Goal: Information Seeking & Learning: Learn about a topic

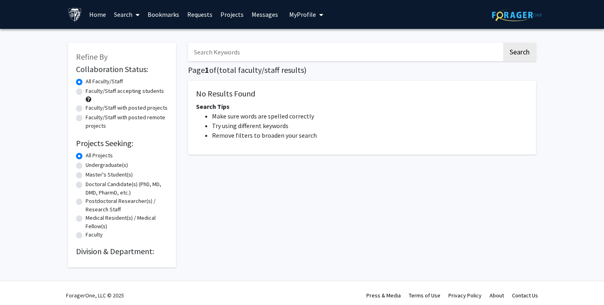
scroll to position [4, 0]
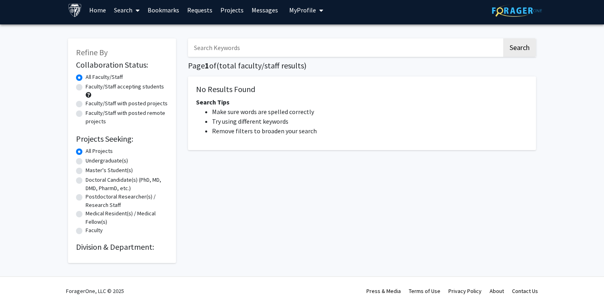
click at [97, 10] on link "Home" at bounding box center [97, 10] width 25 height 28
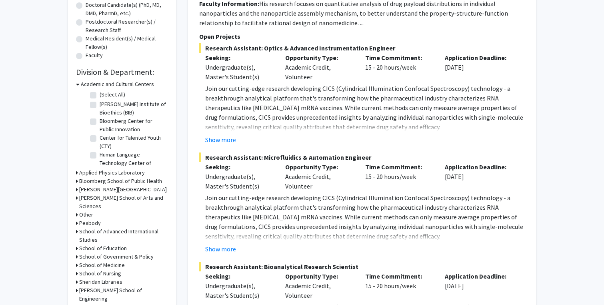
scroll to position [182, 0]
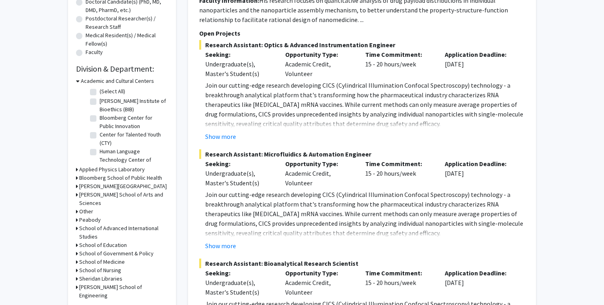
click at [77, 81] on icon at bounding box center [78, 81] width 4 height 8
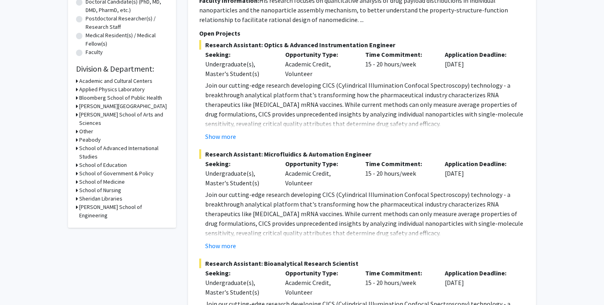
click at [98, 99] on h3 "Bloomberg School of Public Health" at bounding box center [120, 98] width 83 height 8
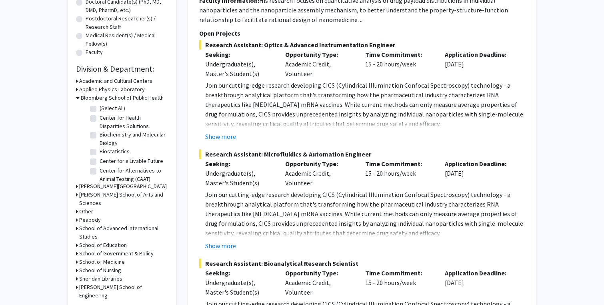
click at [81, 98] on h3 "Bloomberg School of Public Health" at bounding box center [122, 98] width 83 height 8
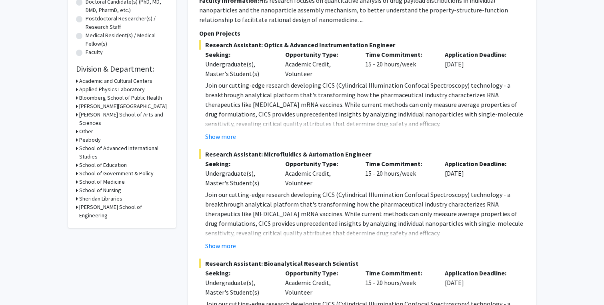
click at [91, 115] on h3 "[PERSON_NAME] School of Arts and Sciences" at bounding box center [123, 118] width 89 height 17
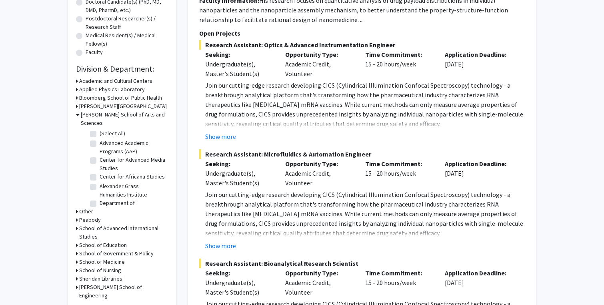
click at [91, 114] on h3 "[PERSON_NAME] School of Arts and Sciences" at bounding box center [124, 118] width 87 height 17
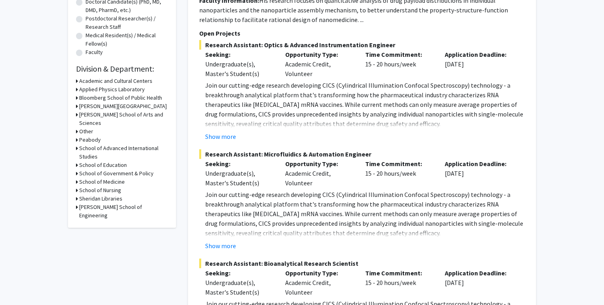
click at [89, 178] on h3 "School of Medicine" at bounding box center [102, 182] width 46 height 8
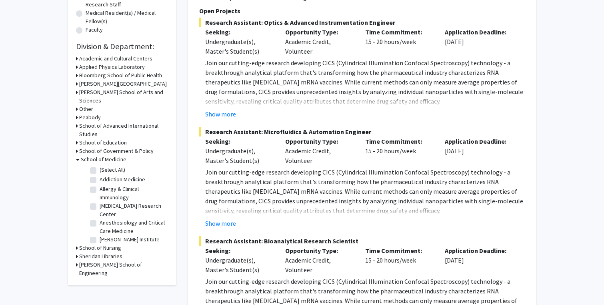
scroll to position [208, 0]
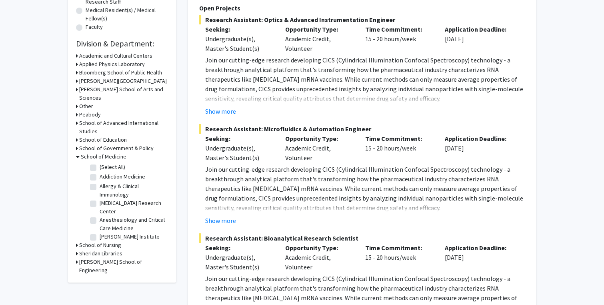
click at [78, 152] on icon at bounding box center [78, 156] width 4 height 8
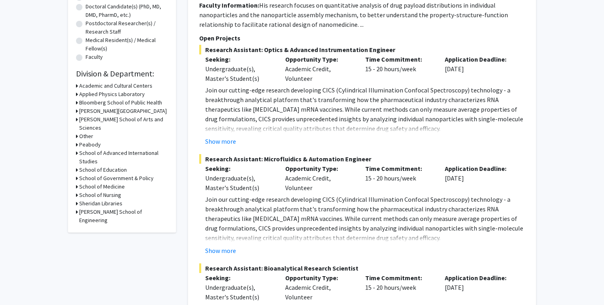
scroll to position [106, 0]
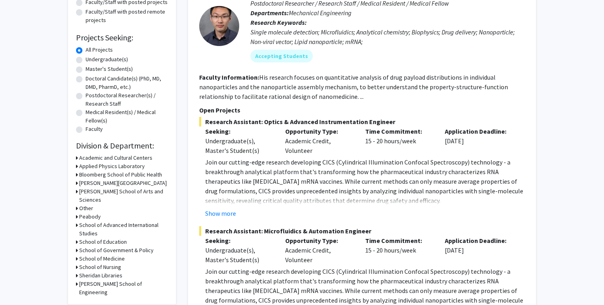
click at [94, 158] on h3 "Academic and Cultural Centers" at bounding box center [115, 158] width 73 height 8
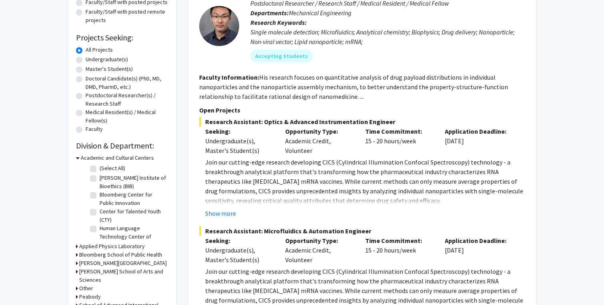
click at [88, 155] on h3 "Academic and Cultural Centers" at bounding box center [117, 158] width 73 height 8
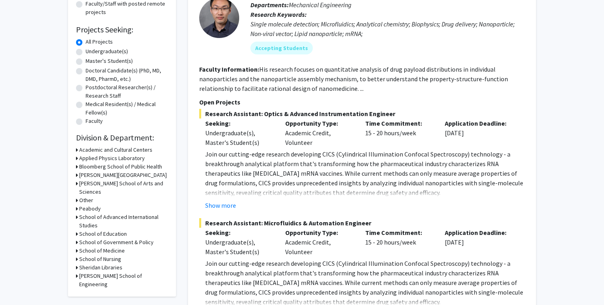
scroll to position [133, 0]
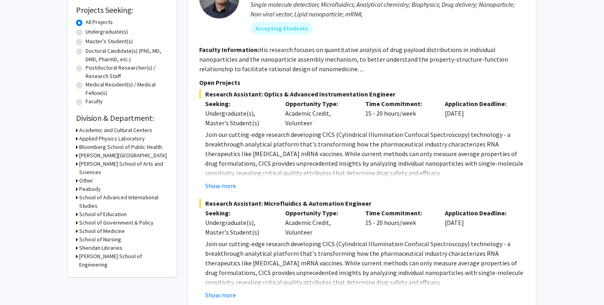
click at [111, 227] on h3 "School of Medicine" at bounding box center [102, 231] width 46 height 8
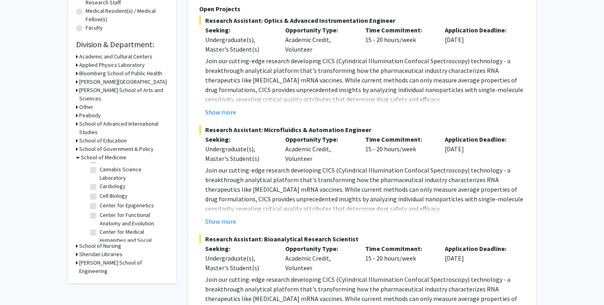
scroll to position [212, 0]
click at [100, 196] on label "Center for Epigenetics" at bounding box center [127, 200] width 54 height 8
click at [100, 196] on input "Center for Epigenetics" at bounding box center [102, 198] width 5 height 5
checkbox input "true"
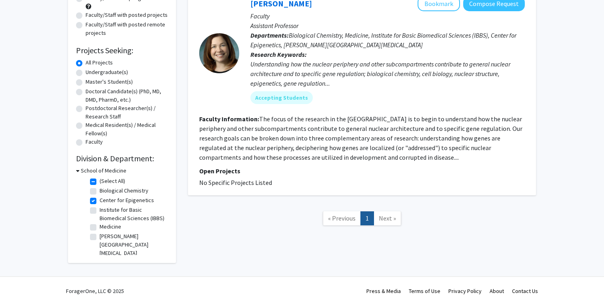
scroll to position [93, 0]
click at [89, 201] on fg-checkbox-list "(Select All) (Select All) Biological Chemistry Biological Chemistry Center for …" at bounding box center [128, 217] width 80 height 84
click at [100, 200] on label "Center for Epigenetics" at bounding box center [127, 200] width 54 height 8
click at [100, 200] on input "Center for Epigenetics" at bounding box center [102, 198] width 5 height 5
checkbox input "false"
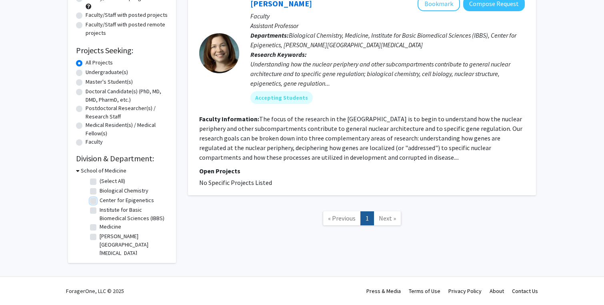
checkbox input "false"
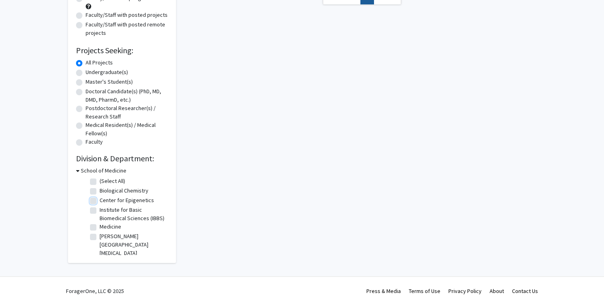
scroll to position [4, 0]
click at [108, 216] on label "Institute for Basic Biomedical Sciences (IBBS)" at bounding box center [133, 209] width 66 height 17
click at [105, 206] on input "Institute for Basic Biomedical Sciences (IBBS)" at bounding box center [102, 203] width 5 height 5
checkbox input "true"
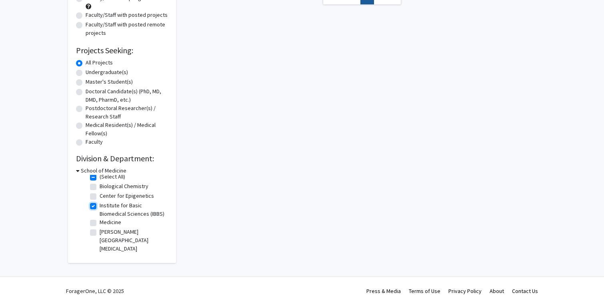
checkbox input "true"
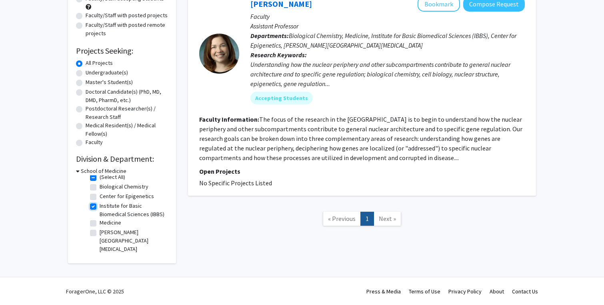
scroll to position [93, 0]
click at [100, 205] on label "Institute for Basic Biomedical Sciences (IBBS)" at bounding box center [133, 209] width 66 height 17
click at [100, 205] on input "Institute for Basic Biomedical Sciences (IBBS)" at bounding box center [102, 203] width 5 height 5
checkbox input "false"
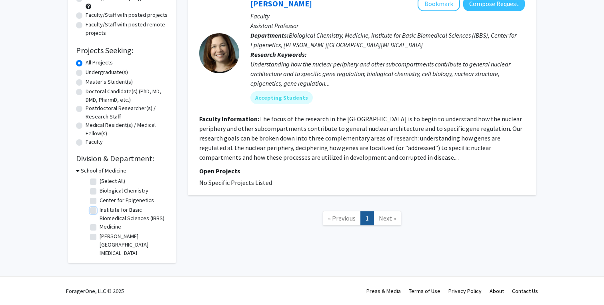
scroll to position [4, 0]
click at [77, 172] on icon at bounding box center [78, 170] width 4 height 8
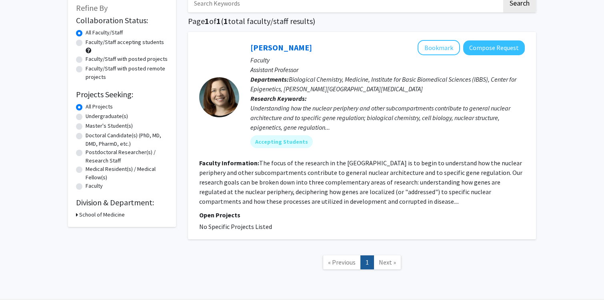
scroll to position [0, 0]
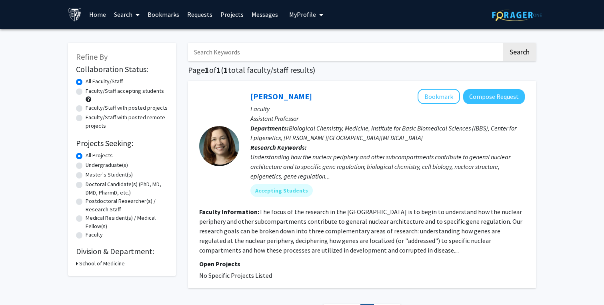
click at [95, 12] on link "Home" at bounding box center [97, 14] width 25 height 28
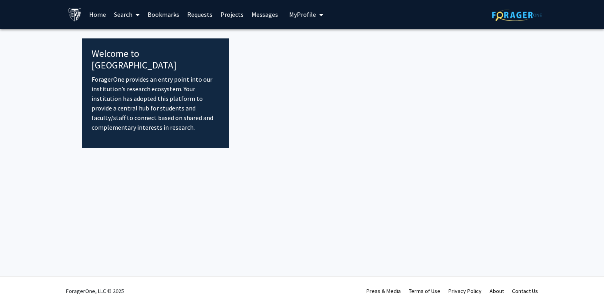
click at [80, 14] on img at bounding box center [75, 15] width 14 height 14
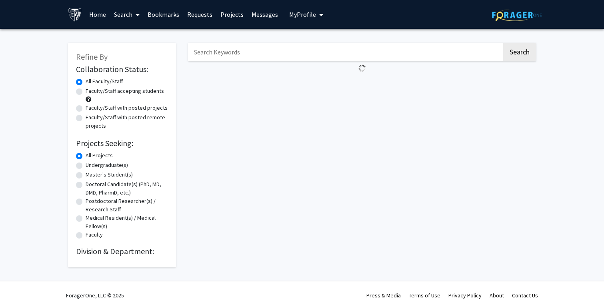
scroll to position [4, 0]
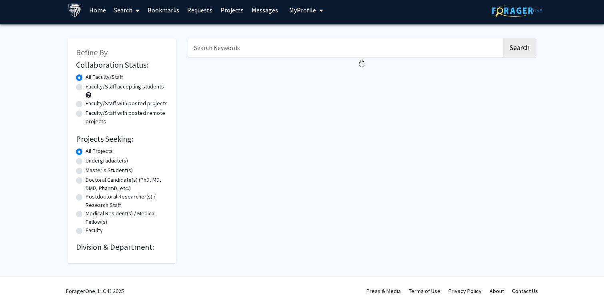
click at [117, 244] on h2 "Division & Department:" at bounding box center [122, 247] width 92 height 10
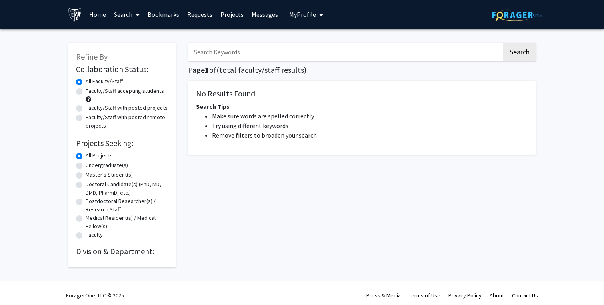
scroll to position [4, 0]
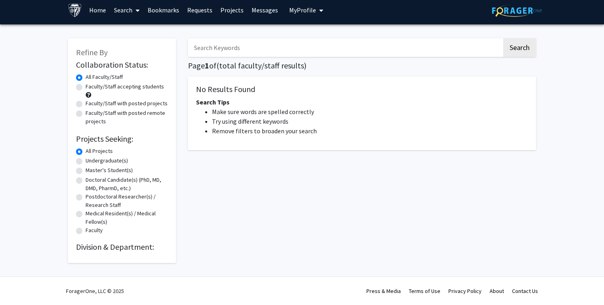
click at [116, 246] on h2 "Division & Department:" at bounding box center [122, 247] width 92 height 10
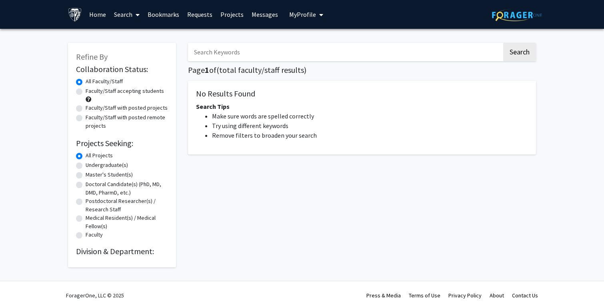
click at [204, 111] on div "No Results Found Search Tips Make sure words are spelled correctly Try using di…" at bounding box center [362, 118] width 348 height 74
click at [216, 113] on li "Make sure words are spelled correctly" at bounding box center [370, 116] width 316 height 10
click at [121, 152] on div "All Projects" at bounding box center [122, 156] width 92 height 10
click at [106, 254] on h2 "Division & Department:" at bounding box center [122, 251] width 92 height 10
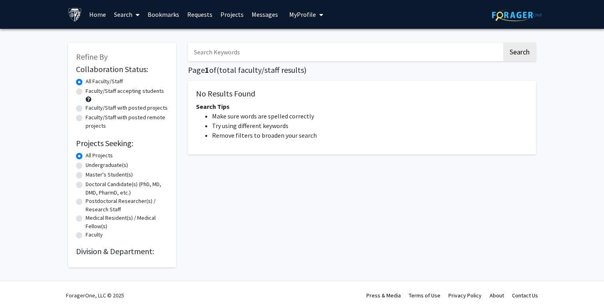
scroll to position [4, 0]
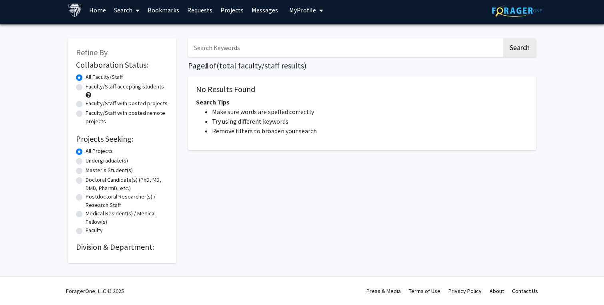
click at [138, 9] on icon at bounding box center [138, 10] width 4 height 6
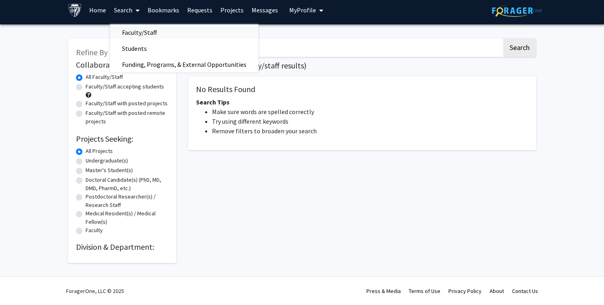
click at [138, 34] on span "Faculty/Staff" at bounding box center [139, 32] width 59 height 16
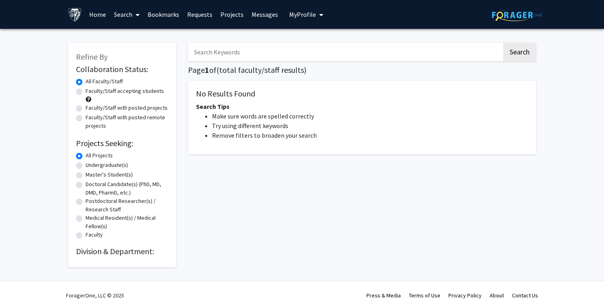
click at [128, 10] on link "Search" at bounding box center [127, 14] width 34 height 28
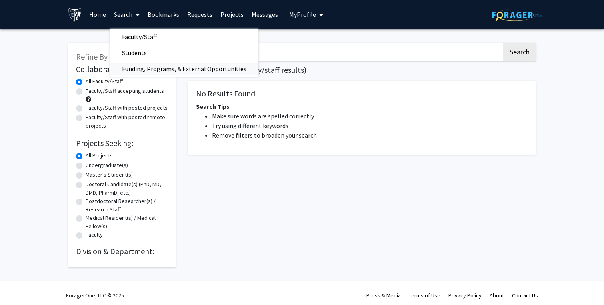
click at [143, 71] on span "Funding, Programs, & External Opportunities" at bounding box center [184, 69] width 148 height 16
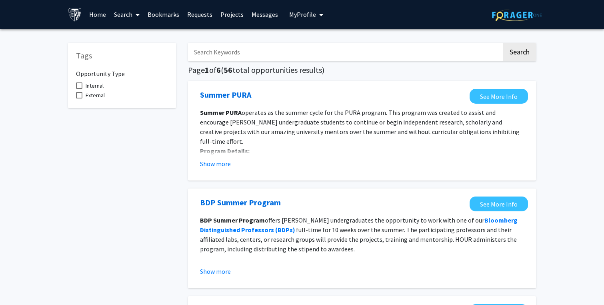
click at [121, 17] on link "Search" at bounding box center [127, 14] width 34 height 28
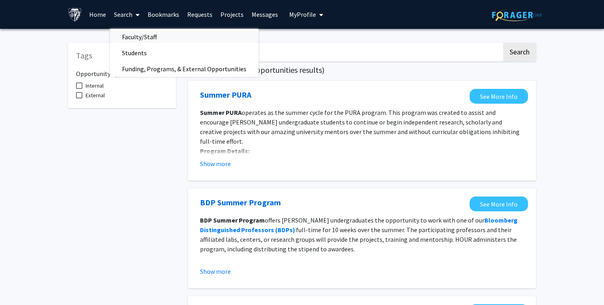
click at [133, 33] on span "Faculty/Staff" at bounding box center [139, 37] width 59 height 16
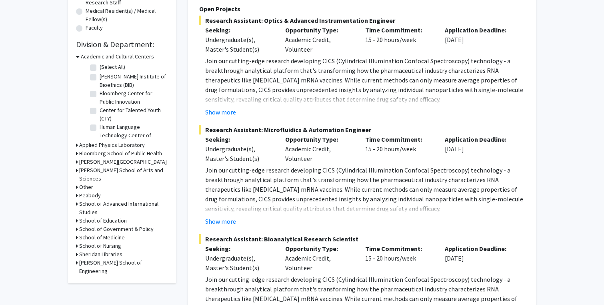
scroll to position [206, 0]
click at [112, 59] on h3 "Academic and Cultural Centers" at bounding box center [117, 57] width 73 height 8
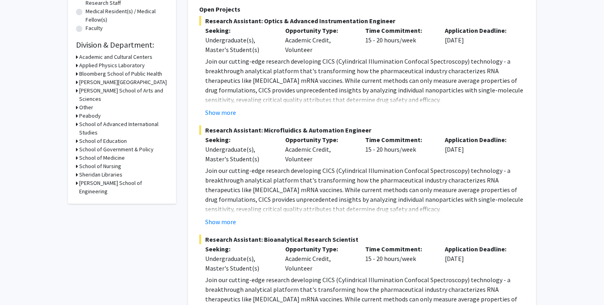
click at [107, 154] on h3 "School of Medicine" at bounding box center [102, 158] width 46 height 8
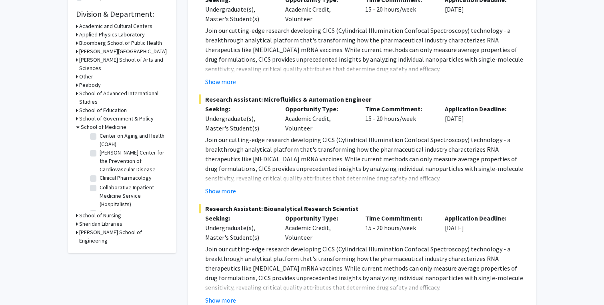
scroll to position [393, 0]
click at [100, 207] on label "Dermatology" at bounding box center [115, 211] width 31 height 8
click at [100, 207] on input "Dermatology" at bounding box center [102, 209] width 5 height 5
checkbox input "true"
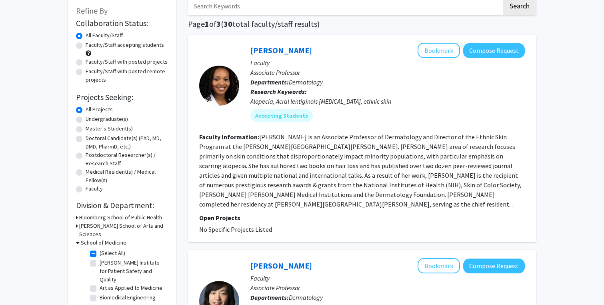
scroll to position [47, 0]
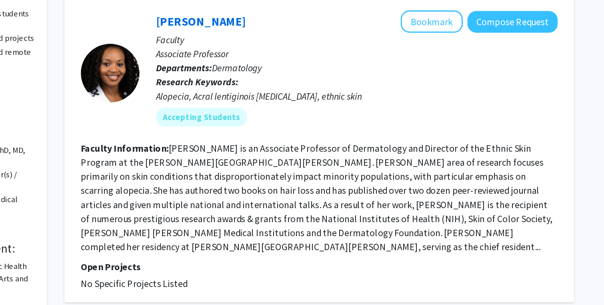
click at [354, 148] on fg-read-more "[PERSON_NAME] is an Associate Professor of Dermatology and Director of the Ethn…" at bounding box center [360, 169] width 322 height 75
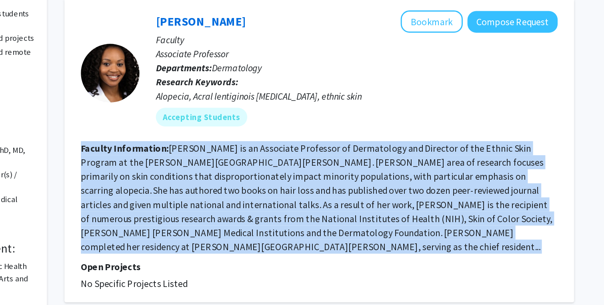
click at [376, 154] on fg-read-more "[PERSON_NAME] is an Associate Professor of Dermatology and Director of the Ethn…" at bounding box center [360, 169] width 322 height 75
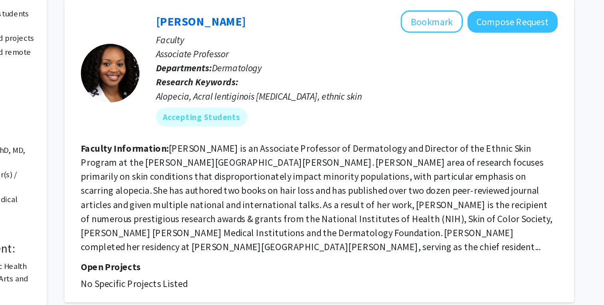
click at [376, 154] on fg-read-more "[PERSON_NAME] is an Associate Professor of Dermatology and Director of the Ethn…" at bounding box center [360, 169] width 322 height 75
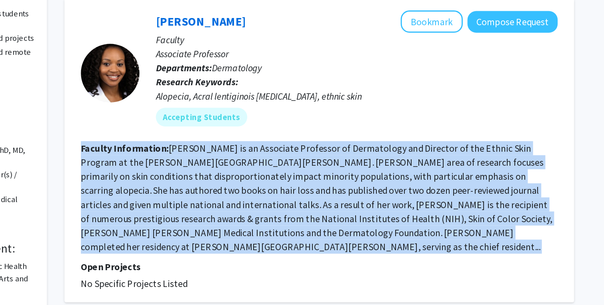
click at [343, 181] on fg-read-more "[PERSON_NAME] is an Associate Professor of Dermatology and Director of the Ethn…" at bounding box center [360, 169] width 322 height 75
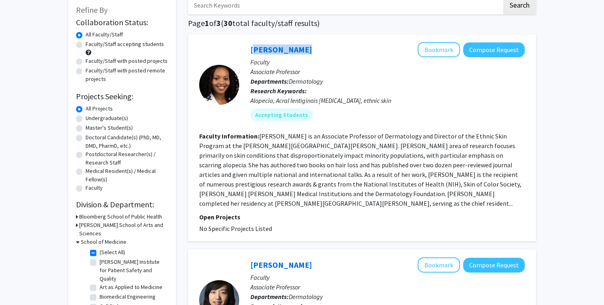
drag, startPoint x: 302, startPoint y: 46, endPoint x: 248, endPoint y: 49, distance: 54.5
click at [248, 49] on div "Crystal Aguh Bookmark Compose Request Faculty Associate Professor Departments: …" at bounding box center [382, 84] width 286 height 85
copy link "[PERSON_NAME]"
click at [310, 173] on fg-read-more "[PERSON_NAME] is an Associate Professor of Dermatology and Director of the Ethn…" at bounding box center [360, 169] width 322 height 75
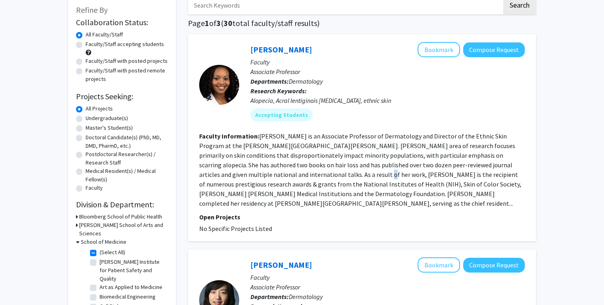
click at [310, 173] on fg-read-more "[PERSON_NAME] is an Associate Professor of Dermatology and Director of the Ethn…" at bounding box center [360, 169] width 322 height 75
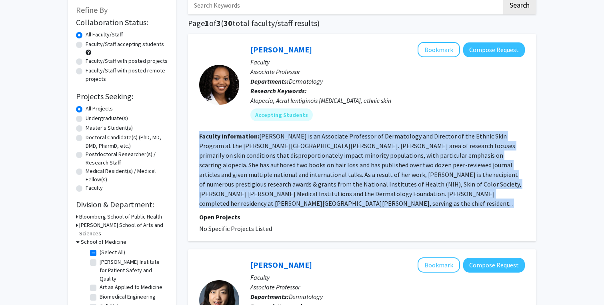
click at [458, 171] on fg-read-more "[PERSON_NAME] is an Associate Professor of Dermatology and Director of the Ethn…" at bounding box center [360, 169] width 322 height 75
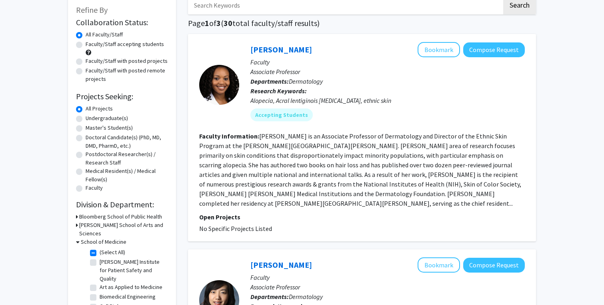
click at [458, 171] on fg-read-more "[PERSON_NAME] is an Associate Professor of Dermatology and Director of the Ethn…" at bounding box center [360, 169] width 322 height 75
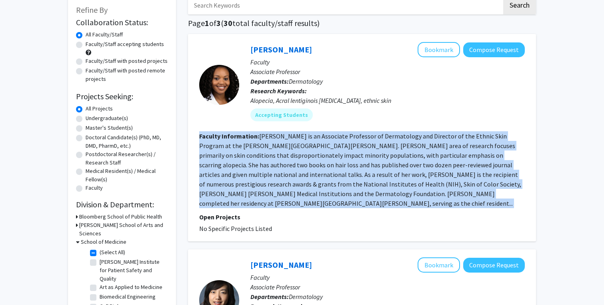
click at [458, 171] on fg-read-more "[PERSON_NAME] is an Associate Professor of Dermatology and Director of the Ethn…" at bounding box center [360, 169] width 322 height 75
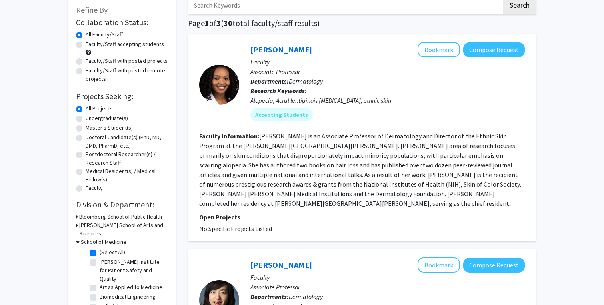
click at [458, 171] on fg-read-more "[PERSON_NAME] is an Associate Professor of Dermatology and Director of the Ethn…" at bounding box center [360, 169] width 322 height 75
click at [383, 185] on fg-read-more "[PERSON_NAME] is an Associate Professor of Dermatology and Director of the Ethn…" at bounding box center [360, 169] width 322 height 75
click at [342, 152] on fg-read-more "[PERSON_NAME] is an Associate Professor of Dermatology and Director of the Ethn…" at bounding box center [360, 169] width 322 height 75
click at [214, 81] on div at bounding box center [219, 85] width 40 height 40
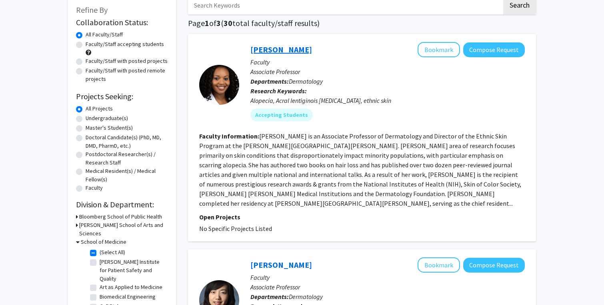
click at [262, 52] on link "[PERSON_NAME]" at bounding box center [281, 49] width 62 height 10
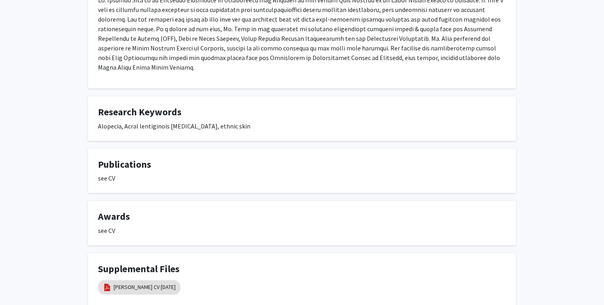
scroll to position [223, 0]
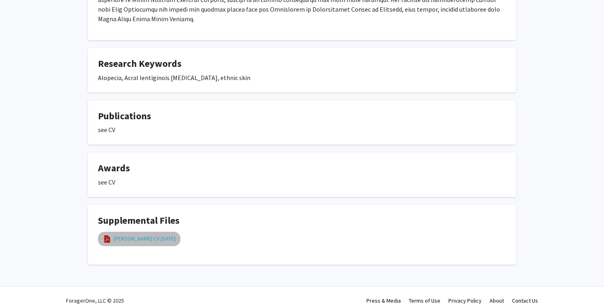
click at [126, 234] on link "Crystal Aguh CV January 2024" at bounding box center [145, 238] width 62 height 8
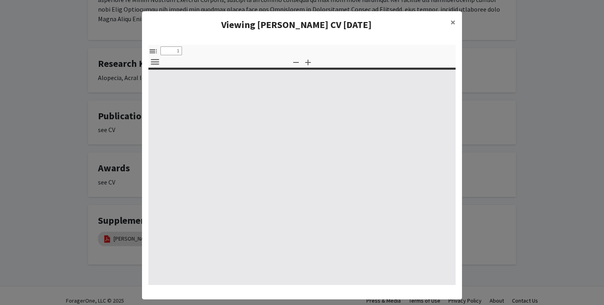
select select "custom"
type input "0"
select select "custom"
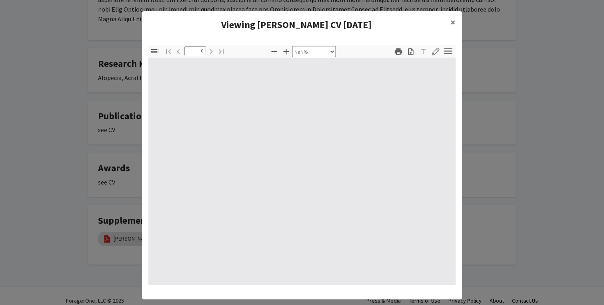
type input "1"
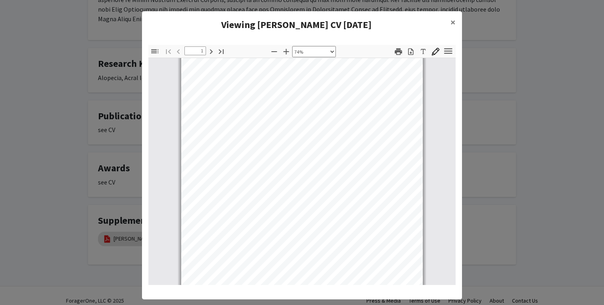
scroll to position [12, 0]
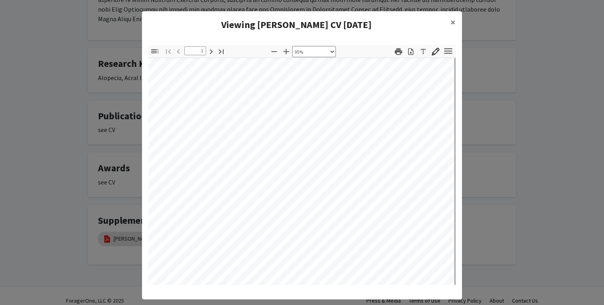
select select "custom"
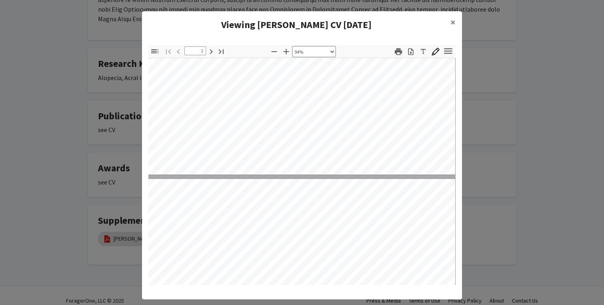
type input "2"
select select "custom"
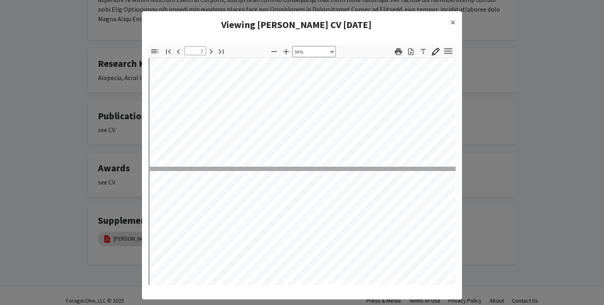
type input "3"
select select "custom"
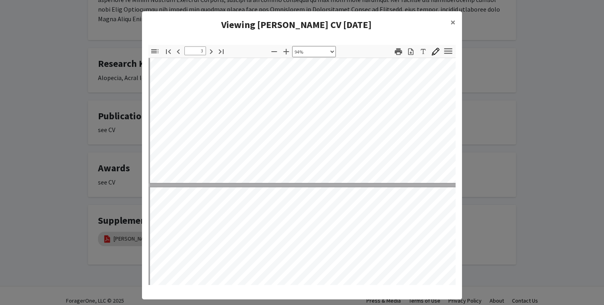
type input "4"
select select "custom"
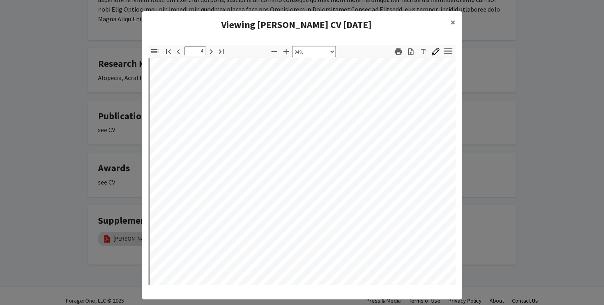
type input "3"
select select "custom"
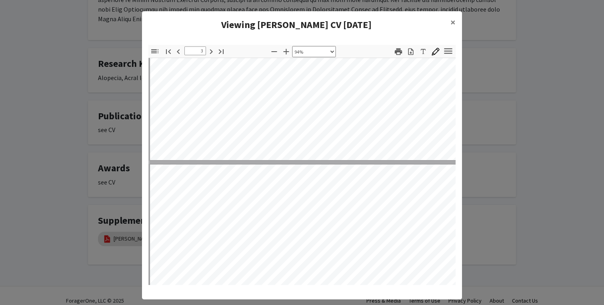
type input "4"
select select "custom"
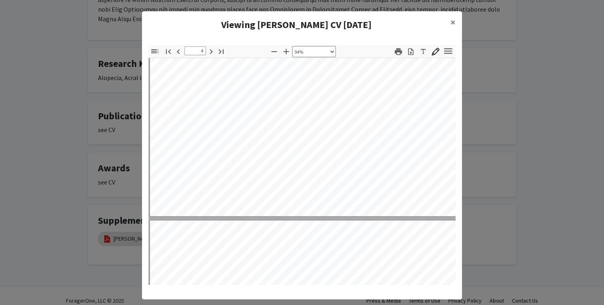
type input "5"
select select "custom"
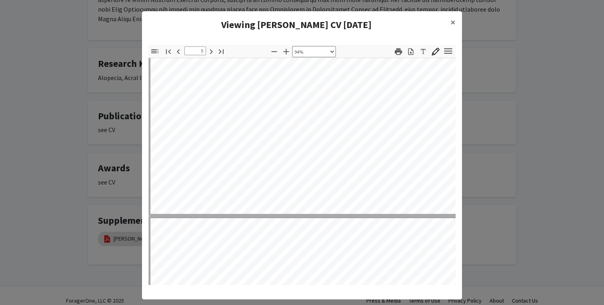
type input "6"
select select "custom"
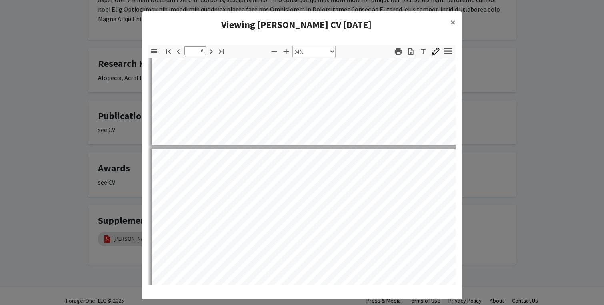
type input "7"
select select "custom"
type input "6"
select select "custom"
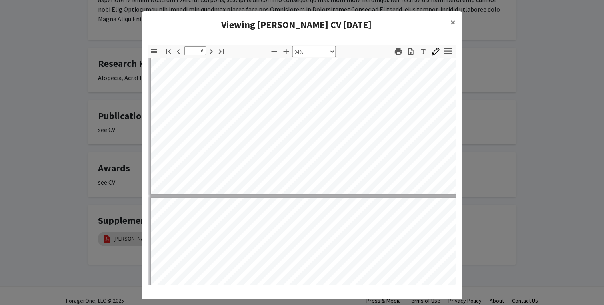
type input "7"
select select "custom"
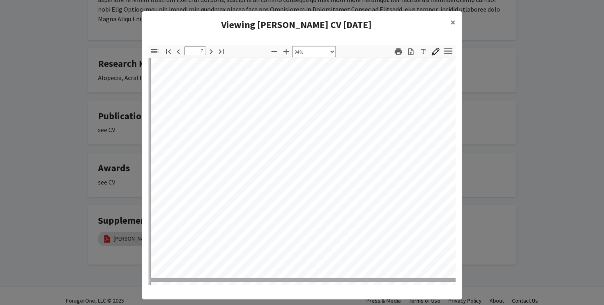
scroll to position [2609, 1]
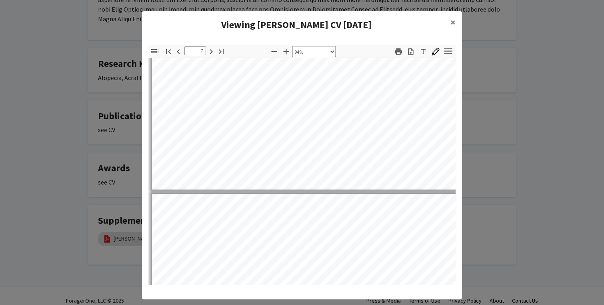
type input "8"
select select "custom"
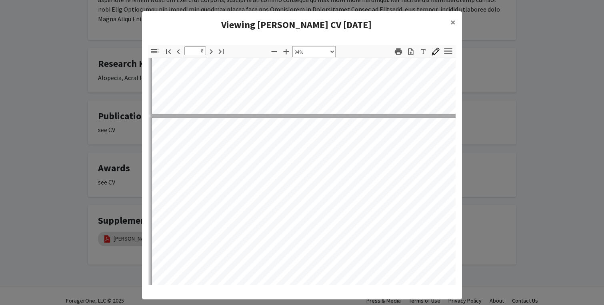
scroll to position [2761, 0]
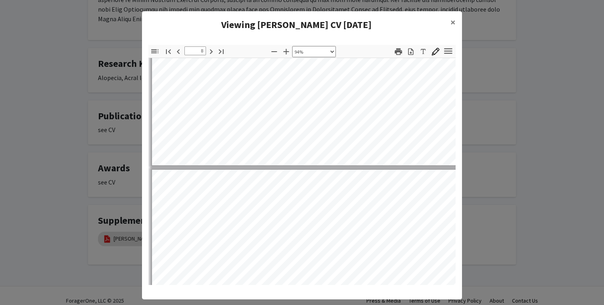
type input "9"
select select "custom"
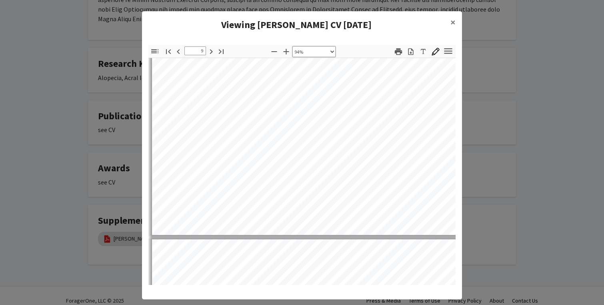
type input "10"
select select "custom"
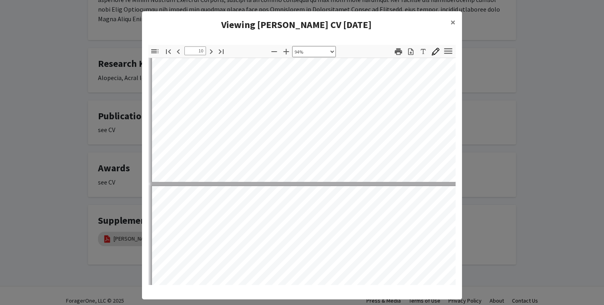
type input "11"
select select "custom"
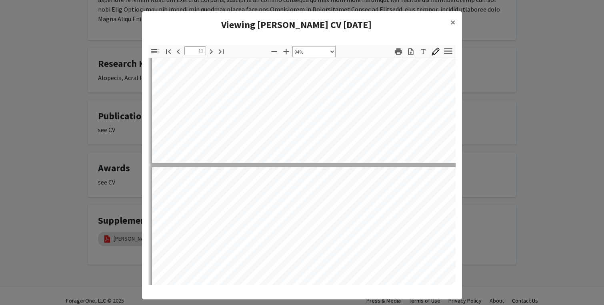
type input "10"
select select "custom"
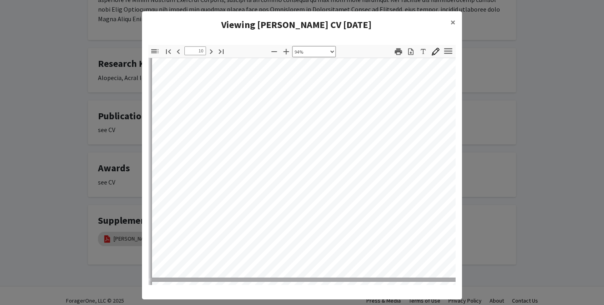
type input "11"
select select "custom"
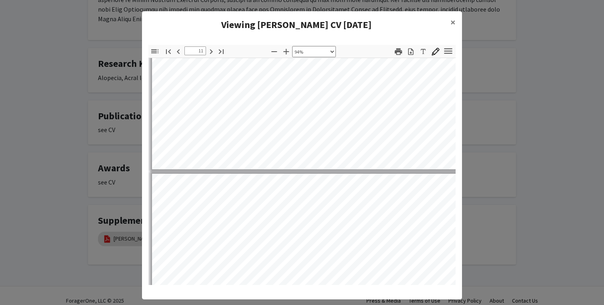
type input "12"
select select "custom"
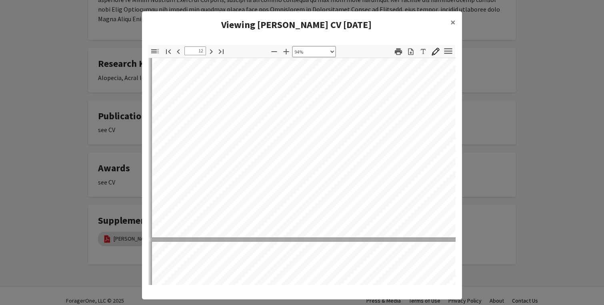
type input "13"
select select "custom"
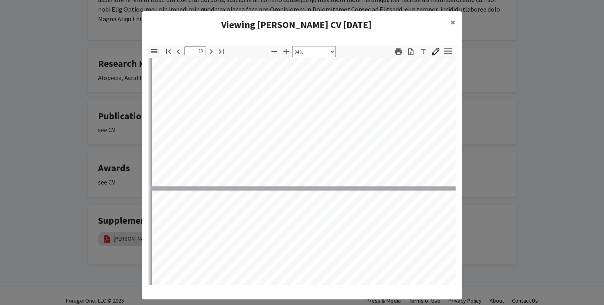
type input "14"
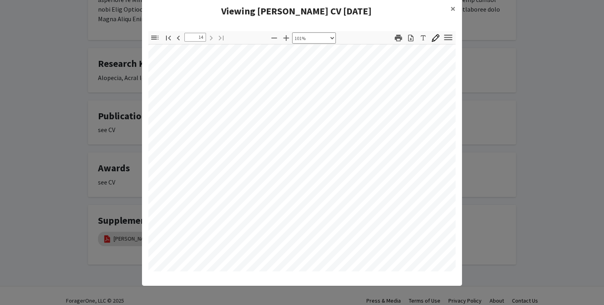
scroll to position [6407, 65]
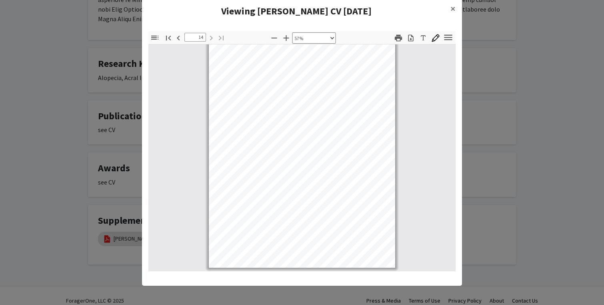
select select "custom"
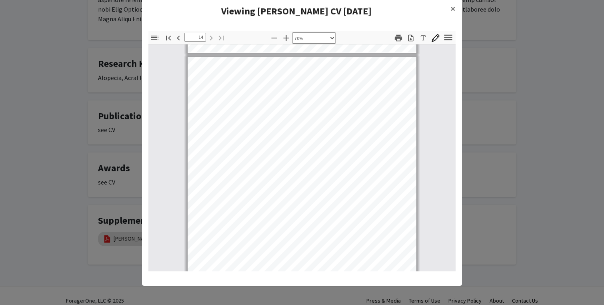
scroll to position [3949, 0]
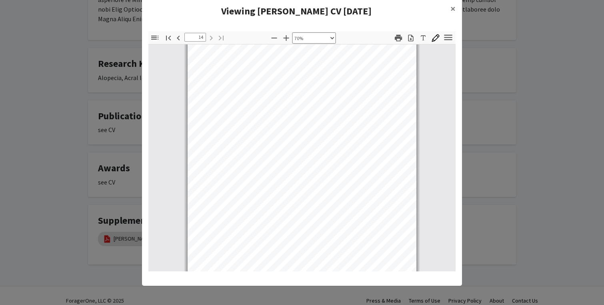
type input "13"
select select "custom"
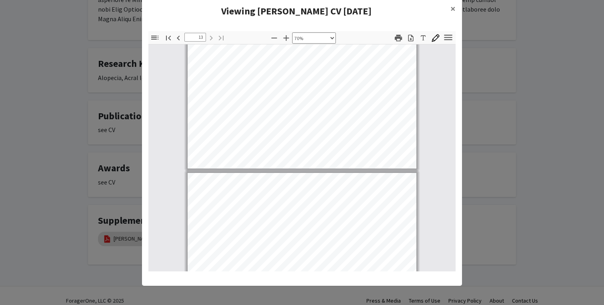
type input "12"
select select "custom"
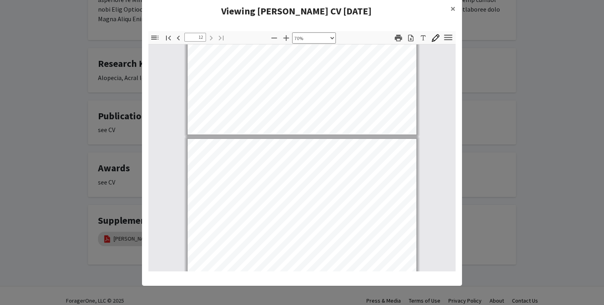
type input "11"
select select "custom"
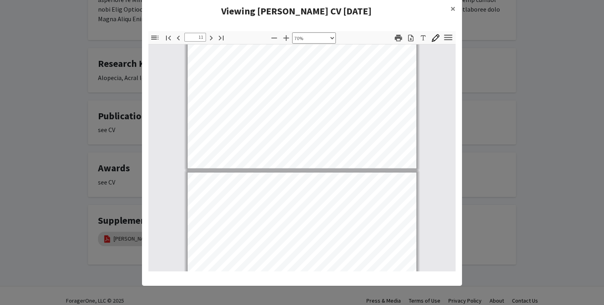
type input "10"
select select "custom"
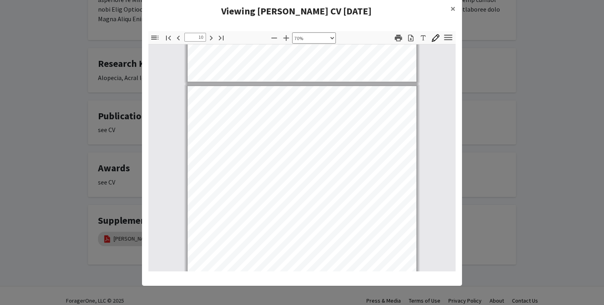
type input "9"
select select "custom"
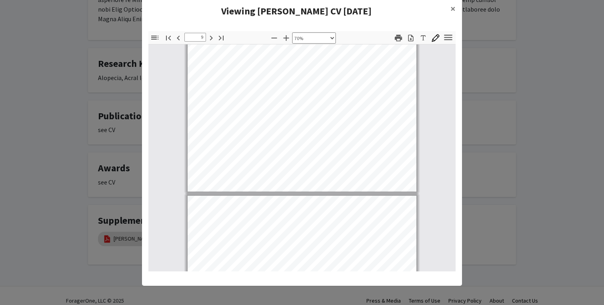
type input "8"
select select "custom"
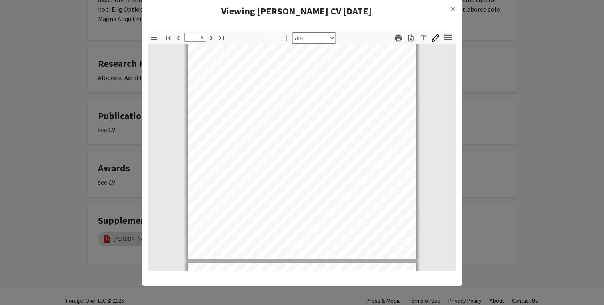
type input "7"
select select "custom"
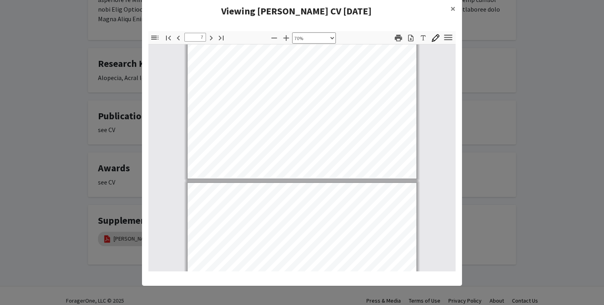
type input "6"
select select "custom"
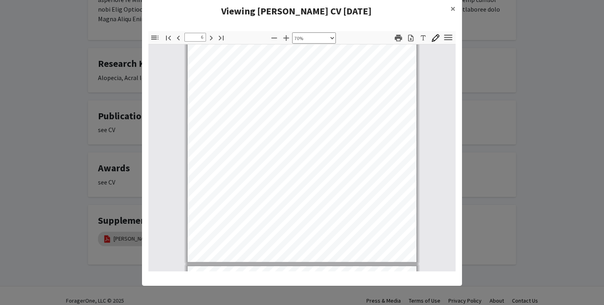
type input "5"
select select "custom"
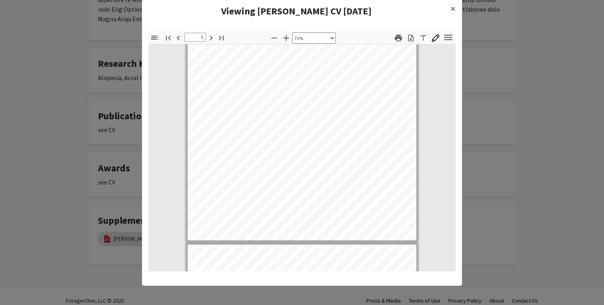
type input "4"
select select "custom"
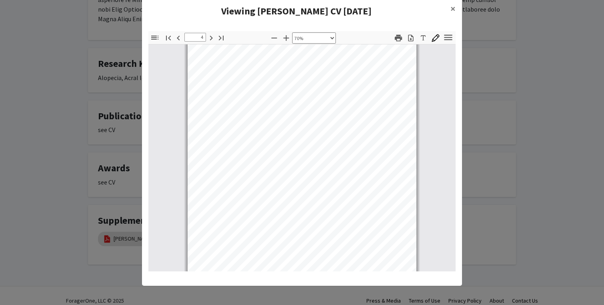
type input "3"
select select "custom"
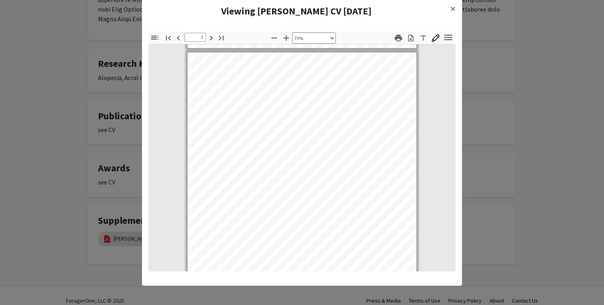
type input "2"
select select "custom"
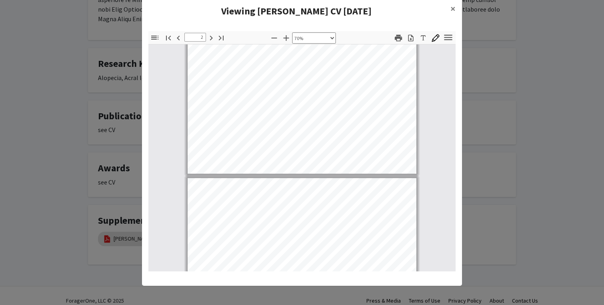
type input "1"
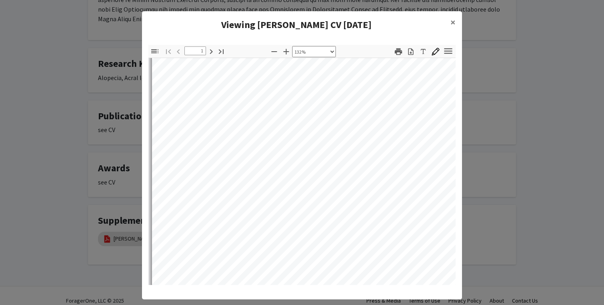
scroll to position [212, 12]
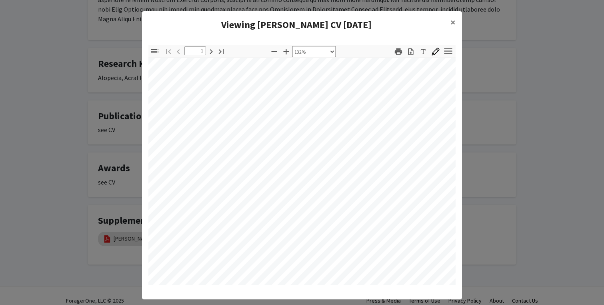
select select "custom"
click at [452, 21] on span "×" at bounding box center [452, 22] width 5 height 12
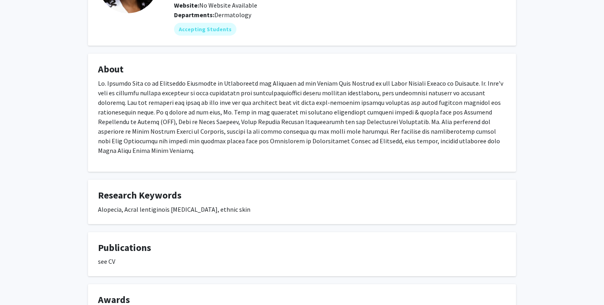
scroll to position [0, 0]
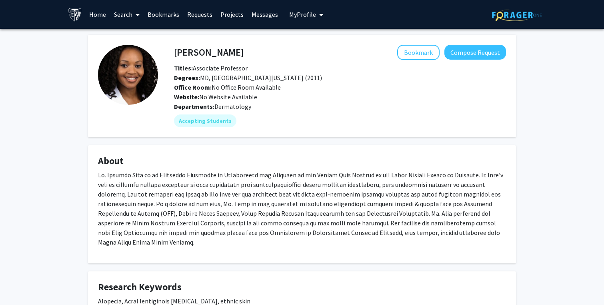
click at [318, 232] on p at bounding box center [302, 208] width 408 height 77
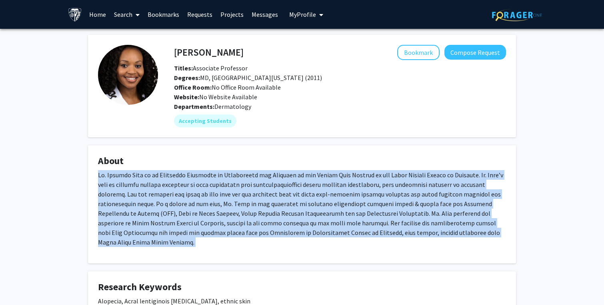
click at [374, 206] on p at bounding box center [302, 208] width 408 height 77
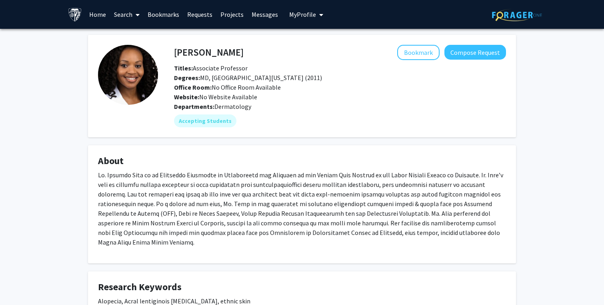
click at [374, 206] on p at bounding box center [302, 208] width 408 height 77
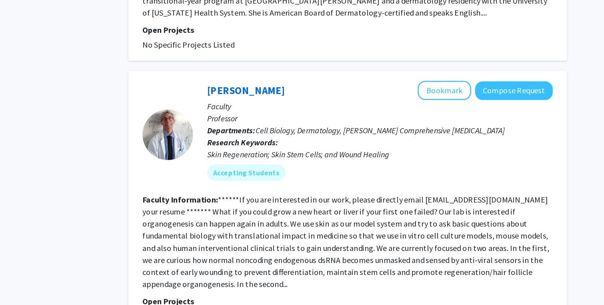
scroll to position [383, 0]
click at [363, 218] on fg-read-more "******If you are interested in our work, please directly email [EMAIL_ADDRESS][…" at bounding box center [360, 253] width 323 height 75
click at [412, 217] on fg-read-more "******If you are interested in our work, please directly email [EMAIL_ADDRESS][…" at bounding box center [360, 253] width 323 height 75
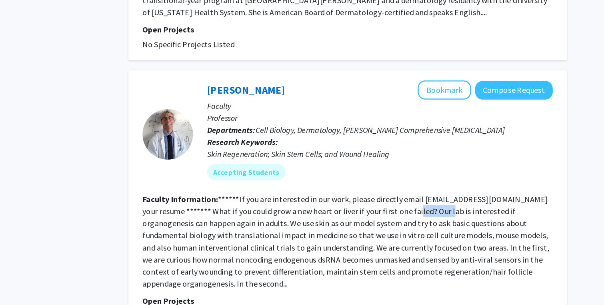
click at [412, 217] on fg-read-more "******If you are interested in our work, please directly email [EMAIL_ADDRESS][…" at bounding box center [360, 253] width 323 height 75
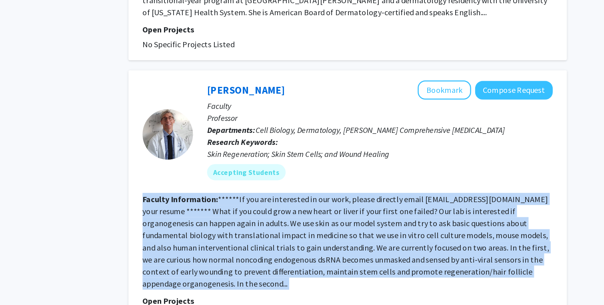
click at [438, 217] on fg-read-more "******If you are interested in our work, please directly email [EMAIL_ADDRESS][…" at bounding box center [360, 253] width 323 height 75
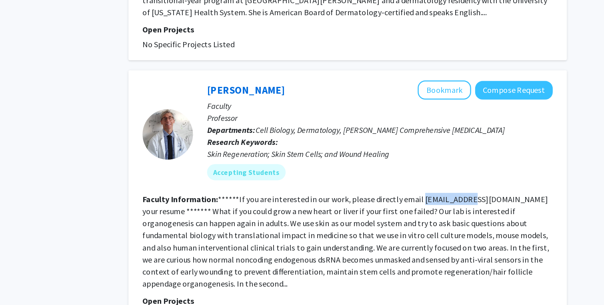
drag, startPoint x: 418, startPoint y: 210, endPoint x: 456, endPoint y: 210, distance: 38.4
click at [456, 216] on fg-read-more "******If you are interested in our work, please directly email [EMAIL_ADDRESS][…" at bounding box center [360, 253] width 323 height 75
copy fg-read-more "LAG@jhmi.edu"
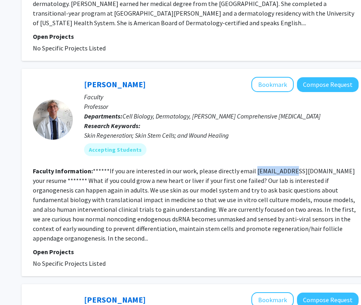
scroll to position [434, 104]
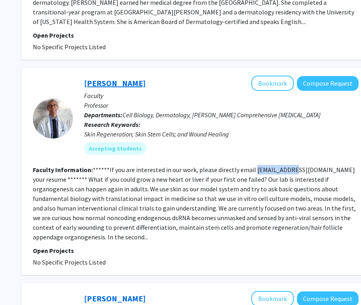
click at [108, 78] on link "[PERSON_NAME]" at bounding box center [115, 83] width 62 height 10
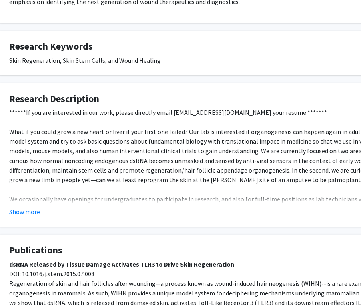
scroll to position [256, 26]
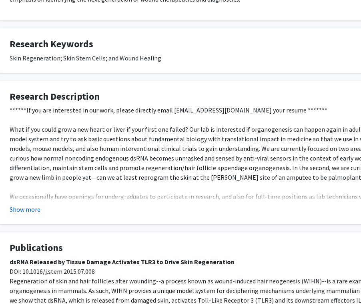
click at [34, 204] on button "Show more" at bounding box center [25, 209] width 31 height 10
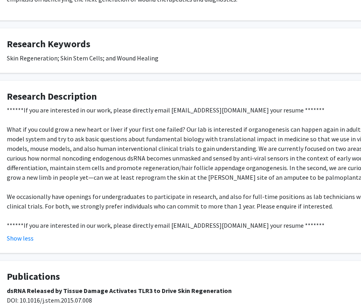
scroll to position [256, 27]
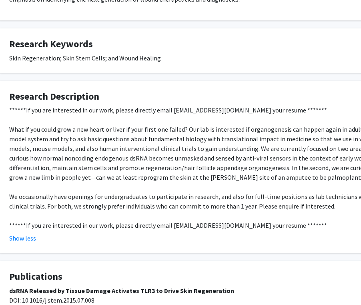
click at [106, 158] on div "******If you are interested in our work, please directly email LAG@jhmi.edu you…" at bounding box center [213, 167] width 408 height 125
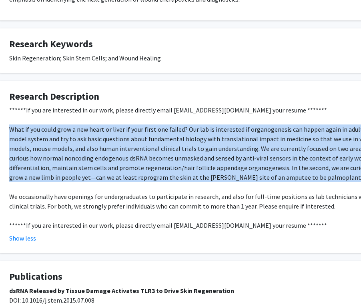
click at [99, 186] on div "******If you are interested in our work, please directly email LAG@jhmi.edu you…" at bounding box center [213, 167] width 408 height 125
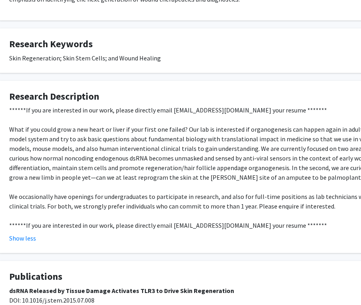
click at [99, 186] on div "******If you are interested in our work, please directly email LAG@jhmi.edu you…" at bounding box center [213, 167] width 408 height 125
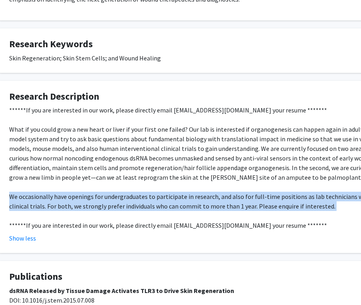
click at [141, 193] on div "******If you are interested in our work, please directly email LAG@jhmi.edu you…" at bounding box center [213, 167] width 408 height 125
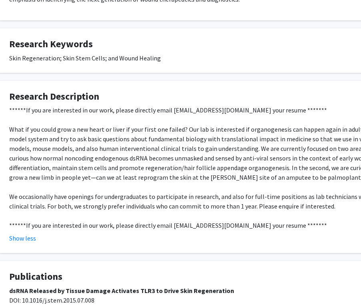
click at [141, 193] on div "******If you are interested in our work, please directly email LAG@jhmi.edu you…" at bounding box center [213, 167] width 408 height 125
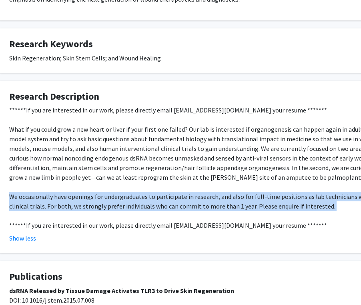
click at [191, 197] on div "******If you are interested in our work, please directly email LAG@jhmi.edu you…" at bounding box center [213, 167] width 408 height 125
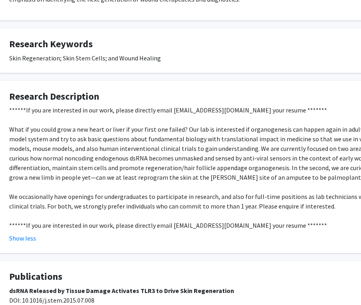
click at [191, 197] on div "******If you are interested in our work, please directly email LAG@jhmi.edu you…" at bounding box center [213, 167] width 408 height 125
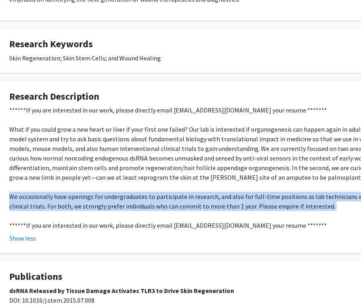
click at [251, 189] on div "******If you are interested in our work, please directly email LAG@jhmi.edu you…" at bounding box center [213, 167] width 408 height 125
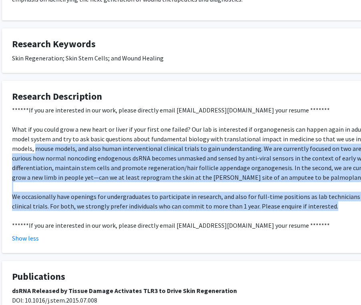
scroll to position [256, 0]
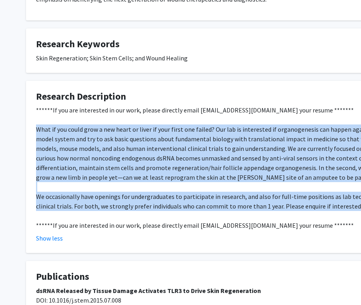
drag, startPoint x: 328, startPoint y: 196, endPoint x: 29, endPoint y: 121, distance: 308.1
click at [29, 120] on fg-card "Research Description ******If you are interested in our work, please directly e…" at bounding box center [240, 167] width 428 height 172
copy div "What if you could grow a new heart or liver if your first one failed? Our lab i…"
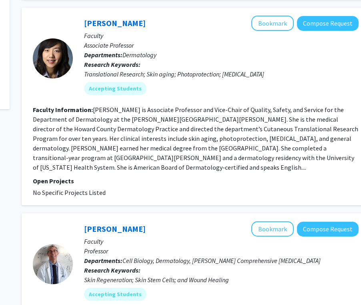
scroll to position [293, 104]
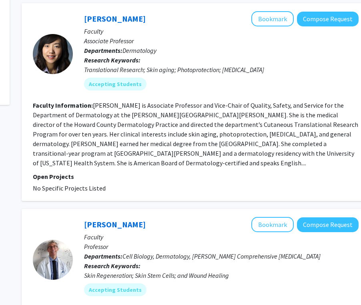
click at [228, 124] on fg-read-more "[PERSON_NAME] is Associate Professor and Vice-Chair of Quality, Safety, and Ser…" at bounding box center [195, 134] width 325 height 66
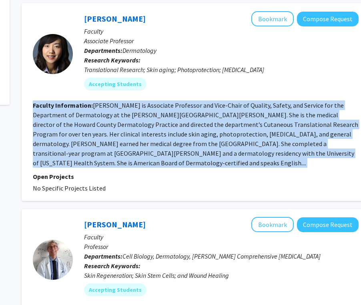
click at [246, 125] on fg-read-more "[PERSON_NAME] is Associate Professor and Vice-Chair of Quality, Safety, and Ser…" at bounding box center [195, 134] width 325 height 66
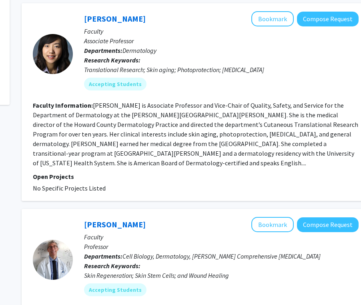
click at [246, 125] on fg-read-more "[PERSON_NAME] is Associate Professor and Vice-Chair of Quality, Safety, and Ser…" at bounding box center [195, 134] width 325 height 66
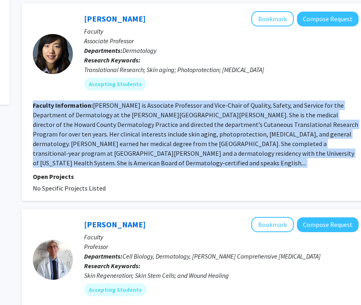
click at [213, 120] on section "Faculty Information: Dr. Anna L. Chien is Associate Professor and Vice-Chair of…" at bounding box center [196, 133] width 326 height 67
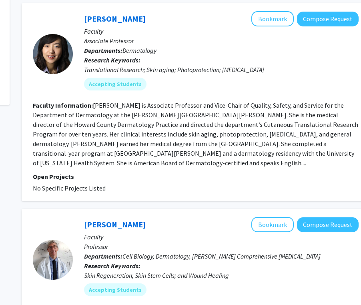
click at [213, 120] on section "Faculty Information: Dr. Anna L. Chien is Associate Professor and Vice-Chair of…" at bounding box center [196, 133] width 326 height 67
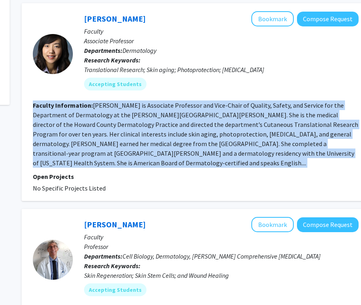
click at [187, 124] on fg-read-more "[PERSON_NAME] is Associate Professor and Vice-Chair of Quality, Safety, and Ser…" at bounding box center [195, 134] width 325 height 66
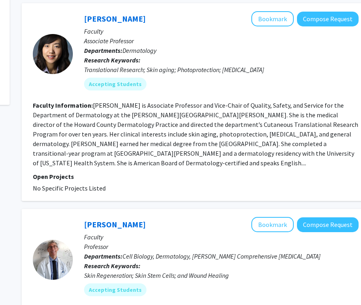
click at [187, 124] on fg-read-more "[PERSON_NAME] is Associate Professor and Vice-Chair of Quality, Safety, and Ser…" at bounding box center [195, 134] width 325 height 66
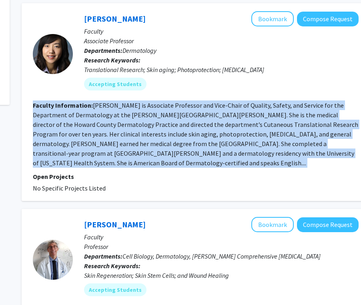
click at [164, 142] on fg-read-more "[PERSON_NAME] is Associate Professor and Vice-Chair of Quality, Safety, and Ser…" at bounding box center [195, 134] width 325 height 66
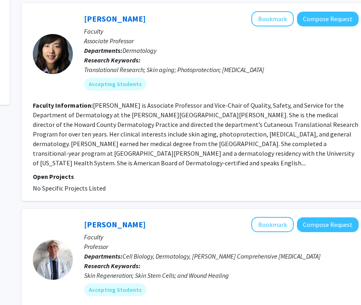
click at [164, 142] on fg-read-more "[PERSON_NAME] is Associate Professor and Vice-Chair of Quality, Safety, and Ser…" at bounding box center [195, 134] width 325 height 66
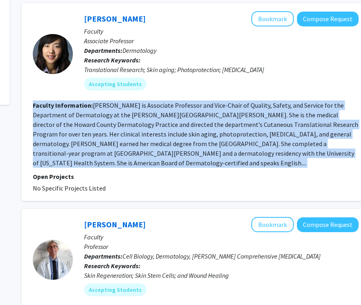
click at [184, 134] on fg-read-more "[PERSON_NAME] is Associate Professor and Vice-Chair of Quality, Safety, and Ser…" at bounding box center [195, 134] width 325 height 66
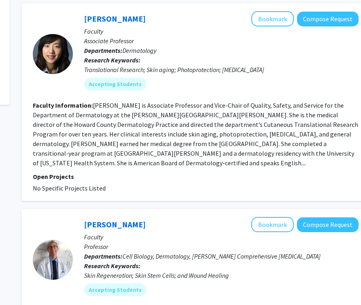
click at [184, 134] on fg-read-more "[PERSON_NAME] is Associate Professor and Vice-Chair of Quality, Safety, and Ser…" at bounding box center [195, 134] width 325 height 66
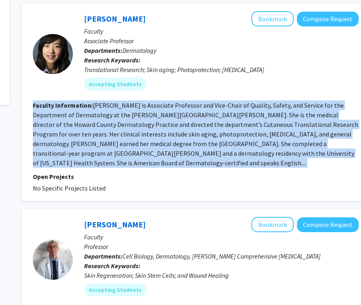
click at [152, 146] on fg-read-more "[PERSON_NAME] is Associate Professor and Vice-Chair of Quality, Safety, and Ser…" at bounding box center [195, 134] width 325 height 66
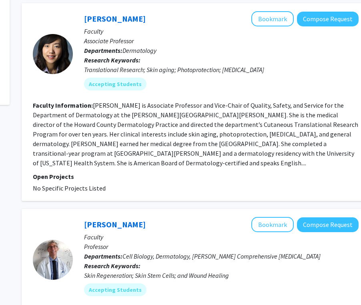
click at [152, 146] on fg-read-more "[PERSON_NAME] is Associate Professor and Vice-Chair of Quality, Safety, and Ser…" at bounding box center [195, 134] width 325 height 66
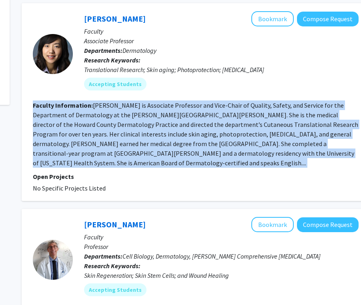
click at [188, 143] on fg-read-more "[PERSON_NAME] is Associate Professor and Vice-Chair of Quality, Safety, and Ser…" at bounding box center [195, 134] width 325 height 66
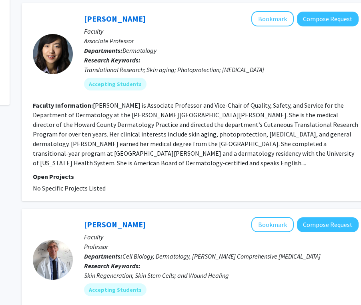
click at [188, 143] on fg-read-more "[PERSON_NAME] is Associate Professor and Vice-Chair of Quality, Safety, and Ser…" at bounding box center [195, 134] width 325 height 66
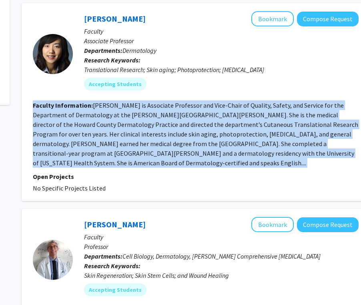
click at [214, 114] on fg-read-more "[PERSON_NAME] is Associate Professor and Vice-Chair of Quality, Safety, and Ser…" at bounding box center [195, 134] width 325 height 66
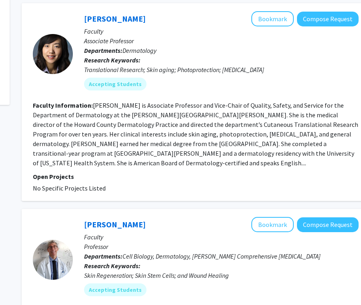
click at [214, 114] on fg-read-more "[PERSON_NAME] is Associate Professor and Vice-Chair of Quality, Safety, and Ser…" at bounding box center [195, 134] width 325 height 66
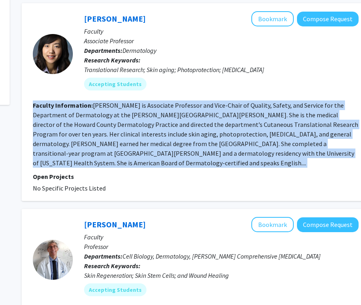
click at [186, 124] on fg-read-more "[PERSON_NAME] is Associate Professor and Vice-Chair of Quality, Safety, and Ser…" at bounding box center [195, 134] width 325 height 66
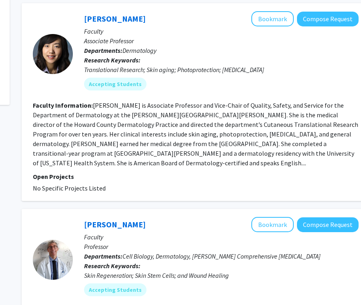
click at [186, 124] on fg-read-more "[PERSON_NAME] is Associate Professor and Vice-Chair of Quality, Safety, and Ser…" at bounding box center [195, 134] width 325 height 66
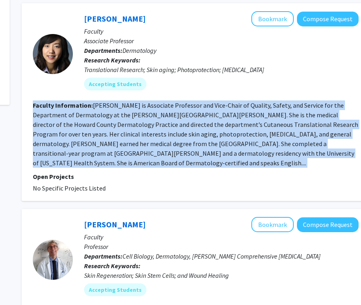
click at [234, 124] on fg-read-more "[PERSON_NAME] is Associate Professor and Vice-Chair of Quality, Safety, and Ser…" at bounding box center [195, 134] width 325 height 66
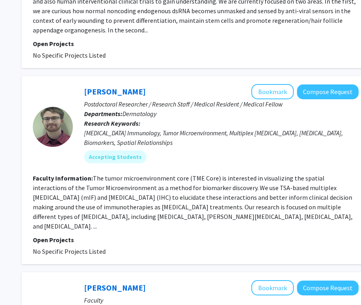
scroll to position [645, 104]
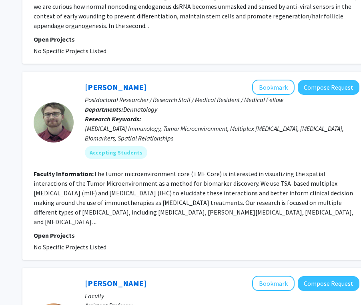
click at [96, 175] on fg-read-more "The tumor microenvironment core (TME Core) is interested in visualizing the spa…" at bounding box center [194, 198] width 320 height 56
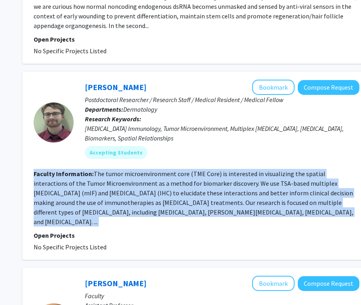
click at [132, 175] on fg-read-more "The tumor microenvironment core (TME Core) is interested in visualizing the spa…" at bounding box center [194, 198] width 320 height 56
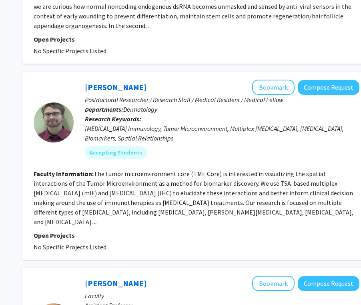
click at [132, 175] on fg-read-more "The tumor microenvironment core (TME Core) is interested in visualizing the spa…" at bounding box center [194, 198] width 320 height 56
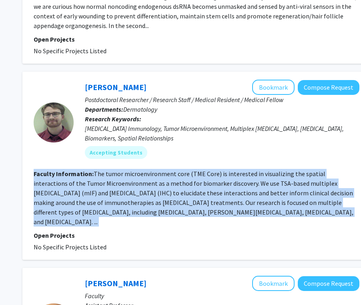
click at [118, 179] on fg-read-more "The tumor microenvironment core (TME Core) is interested in visualizing the spa…" at bounding box center [194, 198] width 320 height 56
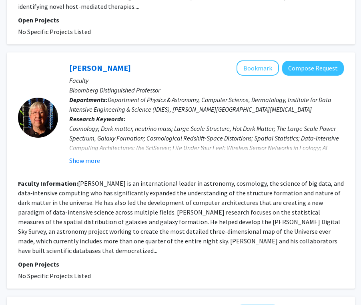
scroll to position [1074, 119]
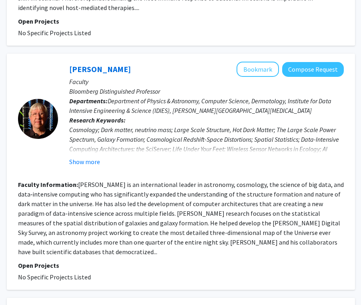
click at [145, 180] on fg-read-more "[PERSON_NAME] is an international leader in astronomy, cosmology, the science o…" at bounding box center [181, 217] width 326 height 75
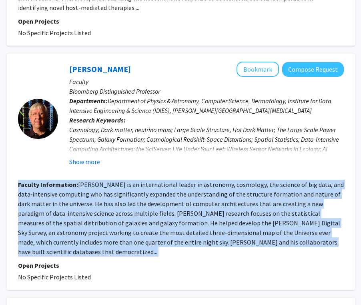
click at [182, 180] on fg-read-more "[PERSON_NAME] is an international leader in astronomy, cosmology, the science o…" at bounding box center [181, 217] width 326 height 75
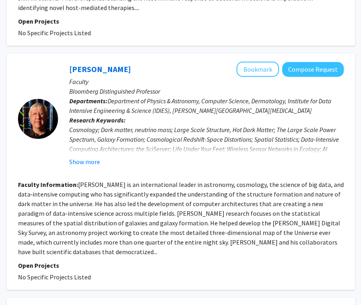
click at [182, 180] on fg-read-more "[PERSON_NAME] is an international leader in astronomy, cosmology, the science o…" at bounding box center [181, 217] width 326 height 75
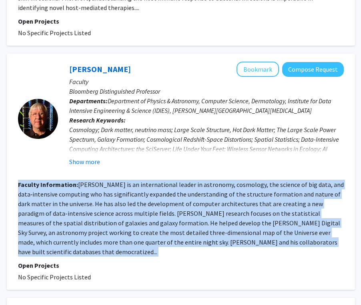
click at [162, 180] on fg-read-more "[PERSON_NAME] is an international leader in astronomy, cosmology, the science o…" at bounding box center [181, 217] width 326 height 75
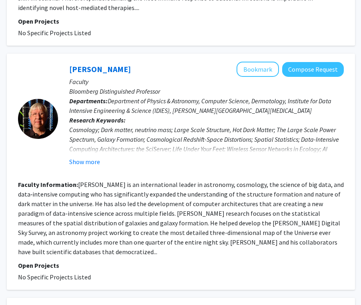
click at [162, 180] on fg-read-more "[PERSON_NAME] is an international leader in astronomy, cosmology, the science o…" at bounding box center [181, 217] width 326 height 75
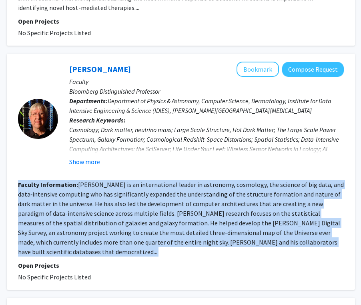
click at [128, 183] on fg-read-more "[PERSON_NAME] is an international leader in astronomy, cosmology, the science o…" at bounding box center [181, 217] width 326 height 75
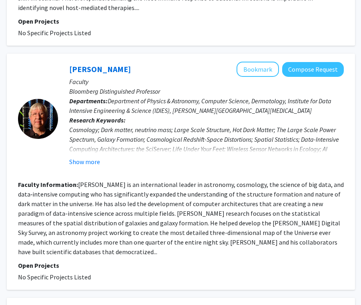
click at [128, 183] on fg-read-more "[PERSON_NAME] is an international leader in astronomy, cosmology, the science o…" at bounding box center [181, 217] width 326 height 75
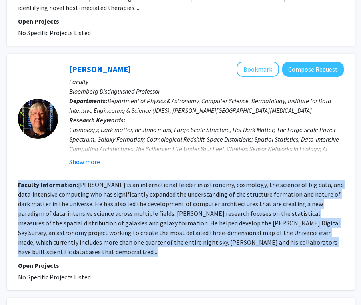
click at [158, 183] on fg-read-more "[PERSON_NAME] is an international leader in astronomy, cosmology, the science o…" at bounding box center [181, 217] width 326 height 75
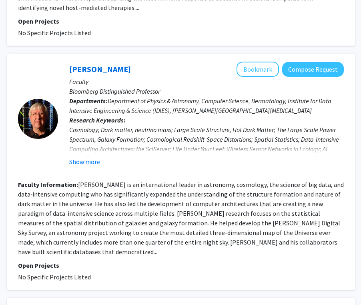
click at [158, 183] on fg-read-more "[PERSON_NAME] is an international leader in astronomy, cosmology, the science o…" at bounding box center [181, 217] width 326 height 75
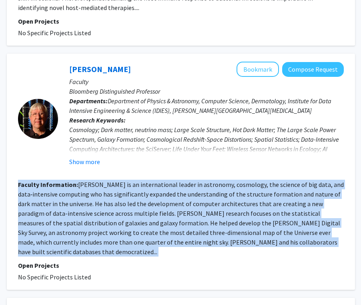
click at [179, 184] on fg-read-more "[PERSON_NAME] is an international leader in astronomy, cosmology, the science o…" at bounding box center [181, 217] width 326 height 75
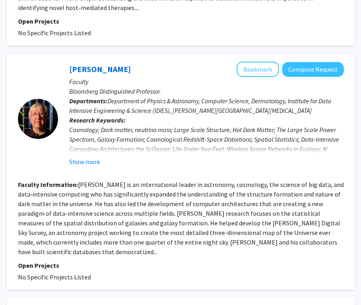
click at [179, 184] on fg-read-more "[PERSON_NAME] is an international leader in astronomy, cosmology, the science o…" at bounding box center [181, 217] width 326 height 75
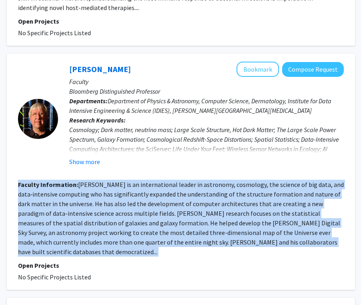
click at [156, 189] on section "Faculty Information: Alexander Szalay is an international leader in astronomy, …" at bounding box center [181, 218] width 326 height 77
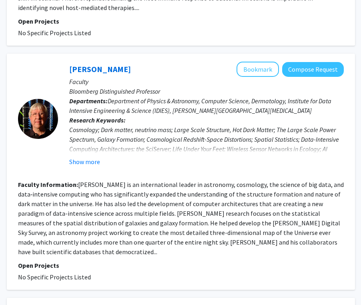
click at [156, 189] on section "Faculty Information: Alexander Szalay is an international leader in astronomy, …" at bounding box center [181, 218] width 326 height 77
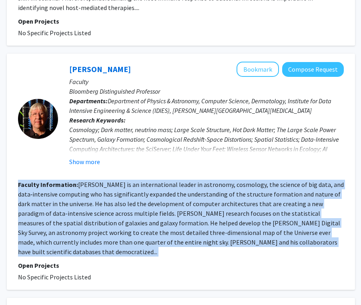
click at [176, 185] on fg-read-more "[PERSON_NAME] is an international leader in astronomy, cosmology, the science o…" at bounding box center [181, 217] width 326 height 75
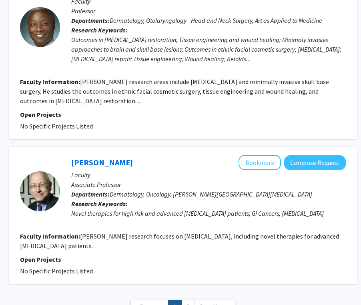
scroll to position [1763, 117]
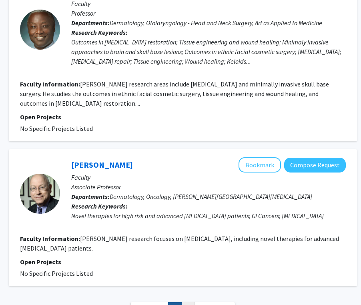
click at [188, 302] on link "2" at bounding box center [188, 309] width 14 height 14
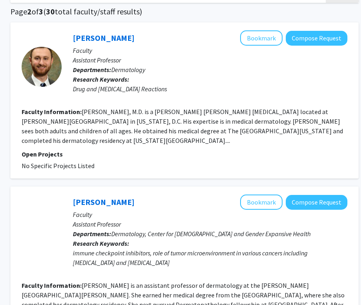
scroll to position [58, 116]
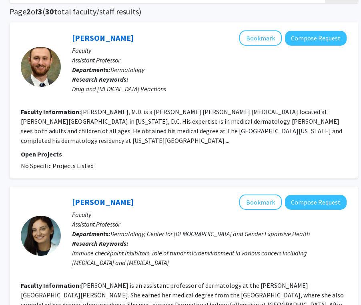
click at [172, 125] on section "Faculty Information: Kevin Sharghi, M.D. is a Johns Hopkins dermatologist locat…" at bounding box center [184, 126] width 326 height 38
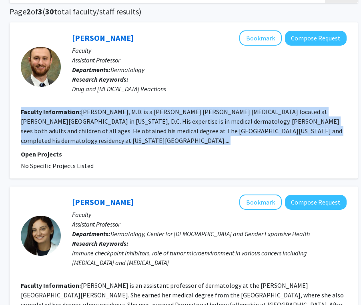
click at [172, 125] on section "Faculty Information: Kevin Sharghi, M.D. is a Johns Hopkins dermatologist locat…" at bounding box center [184, 126] width 326 height 38
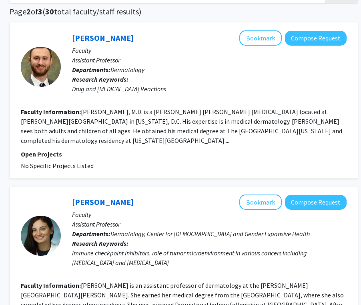
click at [157, 131] on fg-read-more "[PERSON_NAME], M.D. is a [PERSON_NAME] [PERSON_NAME] [MEDICAL_DATA] located at …" at bounding box center [181, 126] width 321 height 37
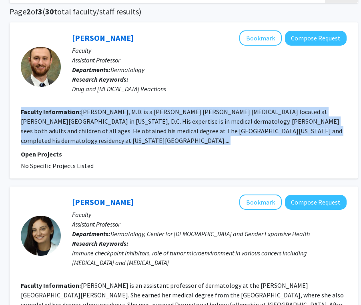
click at [174, 140] on section "Faculty Information: Kevin Sharghi, M.D. is a Johns Hopkins dermatologist locat…" at bounding box center [184, 126] width 326 height 38
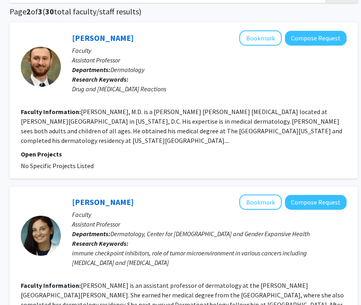
click at [174, 140] on section "Faculty Information: Kevin Sharghi, M.D. is a Johns Hopkins dermatologist locat…" at bounding box center [184, 126] width 326 height 38
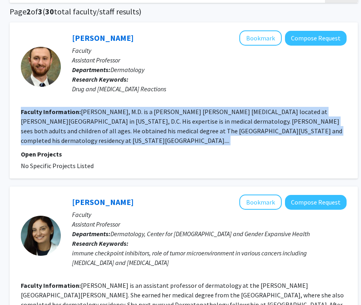
click at [198, 136] on section "Faculty Information: Kevin Sharghi, M.D. is a Johns Hopkins dermatologist locat…" at bounding box center [184, 126] width 326 height 38
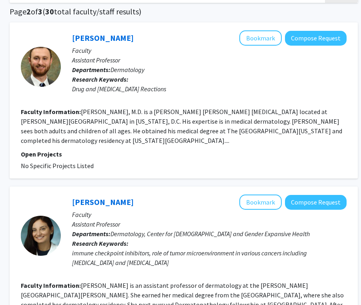
click at [198, 136] on section "Faculty Information: Kevin Sharghi, M.D. is a Johns Hopkins dermatologist locat…" at bounding box center [184, 126] width 326 height 38
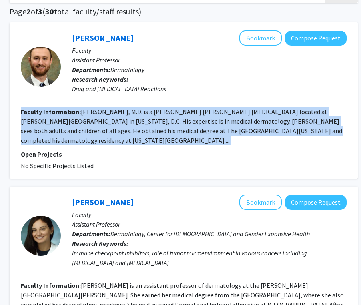
click at [164, 140] on section "Faculty Information: Kevin Sharghi, M.D. is a Johns Hopkins dermatologist locat…" at bounding box center [184, 126] width 326 height 38
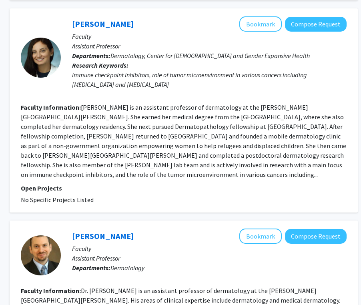
scroll to position [241, 116]
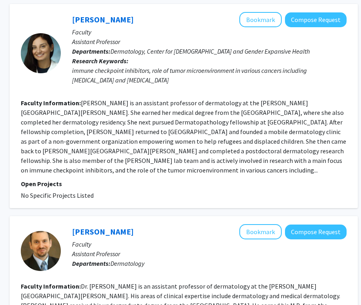
click at [154, 136] on section "Faculty Information: Dr. Farah Succaria is an assistant professor of dermatolog…" at bounding box center [184, 136] width 326 height 77
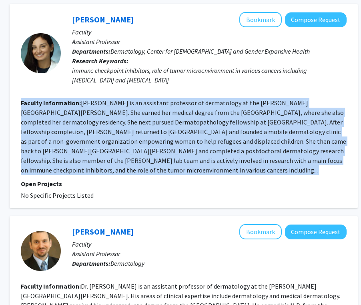
click at [166, 136] on section "Faculty Information: Dr. Farah Succaria is an assistant professor of dermatolog…" at bounding box center [184, 136] width 326 height 77
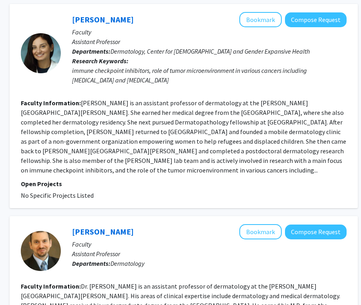
click at [166, 136] on section "Faculty Information: Dr. Farah Succaria is an assistant professor of dermatolog…" at bounding box center [184, 136] width 326 height 77
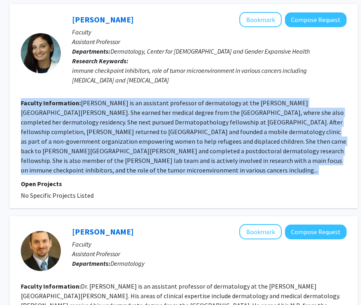
click at [166, 136] on section "Faculty Information: Dr. Farah Succaria is an assistant professor of dermatolog…" at bounding box center [184, 136] width 326 height 77
click at [206, 150] on fg-read-more "[PERSON_NAME] is an assistant professor of dermatology at the [PERSON_NAME][GEO…" at bounding box center [183, 136] width 325 height 75
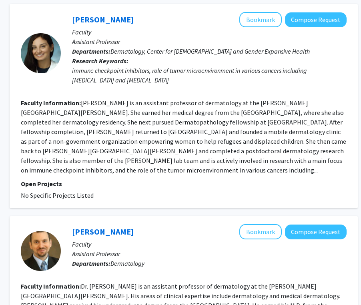
click at [206, 150] on fg-read-more "[PERSON_NAME] is an assistant professor of dermatology at the [PERSON_NAME][GEO…" at bounding box center [183, 136] width 325 height 75
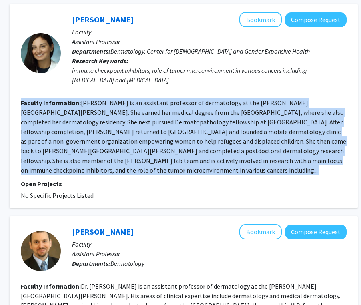
click at [170, 150] on fg-read-more "[PERSON_NAME] is an assistant professor of dermatology at the [PERSON_NAME][GEO…" at bounding box center [183, 136] width 325 height 75
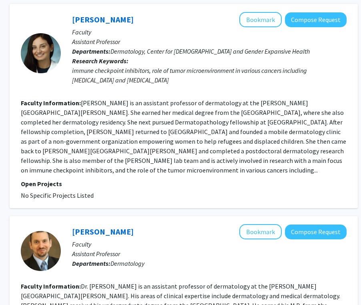
click at [170, 150] on fg-read-more "[PERSON_NAME] is an assistant professor of dermatology at the [PERSON_NAME][GEO…" at bounding box center [183, 136] width 325 height 75
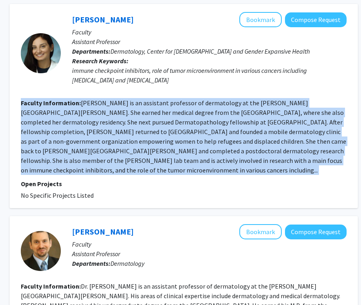
click at [142, 150] on fg-read-more "[PERSON_NAME] is an assistant professor of dermatology at the [PERSON_NAME][GEO…" at bounding box center [183, 136] width 325 height 75
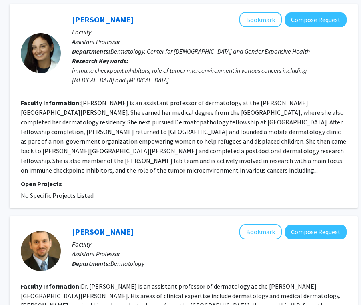
click at [164, 158] on fg-read-more "[PERSON_NAME] is an assistant professor of dermatology at the [PERSON_NAME][GEO…" at bounding box center [183, 136] width 325 height 75
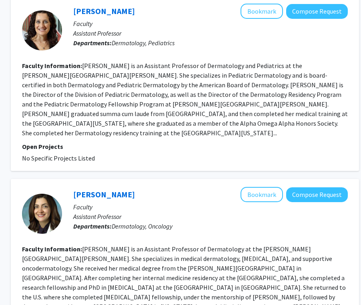
scroll to position [639, 115]
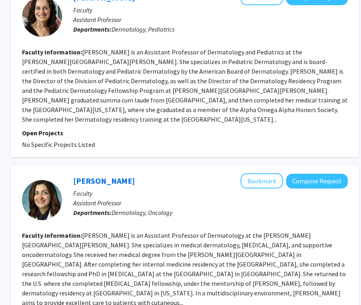
click at [186, 95] on section "Faculty Information: Dr. Anna L. Grossberg is an Assistant Professor of Dermato…" at bounding box center [185, 85] width 326 height 77
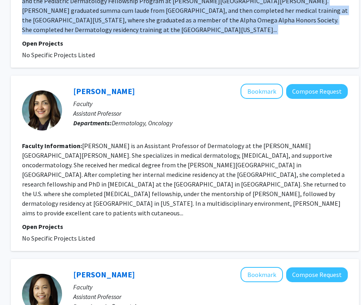
scroll to position [729, 115]
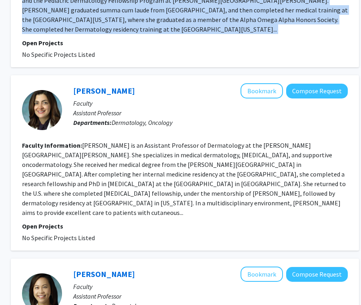
click at [182, 173] on fg-read-more "[PERSON_NAME] is an Assistant Professor of Dermatology at the [PERSON_NAME][GEO…" at bounding box center [184, 178] width 324 height 75
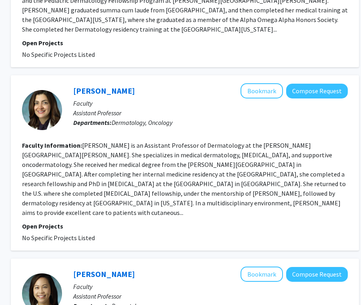
click at [182, 173] on fg-read-more "[PERSON_NAME] is an Assistant Professor of Dermatology at the [PERSON_NAME][GEO…" at bounding box center [184, 178] width 324 height 75
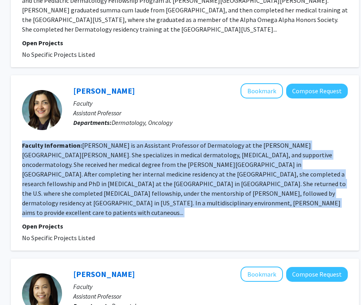
click at [199, 173] on fg-read-more "[PERSON_NAME] is an Assistant Professor of Dermatology at the [PERSON_NAME][GEO…" at bounding box center [184, 178] width 324 height 75
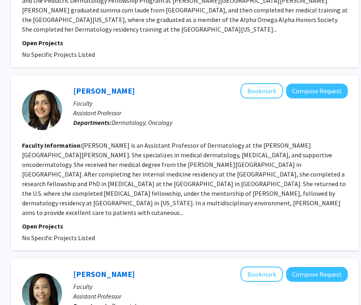
click at [199, 173] on fg-read-more "[PERSON_NAME] is an Assistant Professor of Dermatology at the [PERSON_NAME][GEO…" at bounding box center [184, 178] width 324 height 75
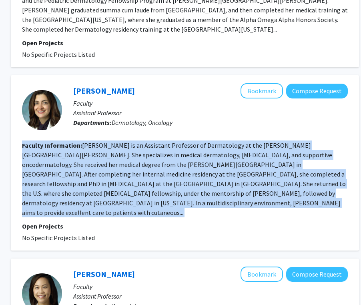
click at [199, 173] on fg-read-more "[PERSON_NAME] is an Assistant Professor of Dermatology at the [PERSON_NAME][GEO…" at bounding box center [184, 178] width 324 height 75
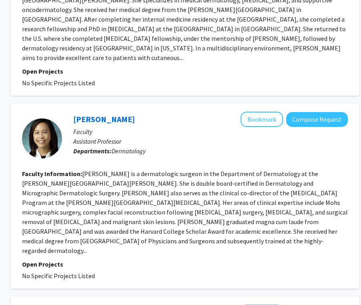
scroll to position [897, 115]
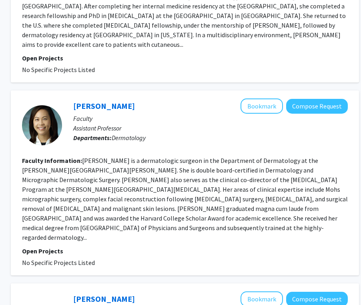
click at [91, 200] on fg-read-more "[PERSON_NAME] is a dermatologic surgeon in the Department of Dermatology at the…" at bounding box center [185, 198] width 326 height 85
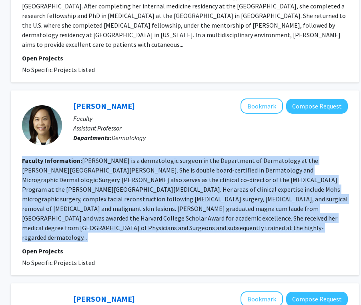
click at [148, 190] on fg-read-more "[PERSON_NAME] is a dermatologic surgeon in the Department of Dermatology at the…" at bounding box center [185, 198] width 326 height 85
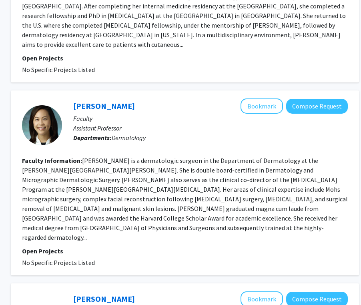
click at [148, 190] on fg-read-more "[PERSON_NAME] is a dermatologic surgeon in the Department of Dermatology at the…" at bounding box center [185, 198] width 326 height 85
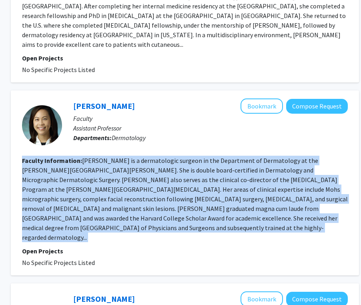
click at [198, 174] on fg-read-more "[PERSON_NAME] is a dermatologic surgeon in the Department of Dermatology at the…" at bounding box center [185, 198] width 326 height 85
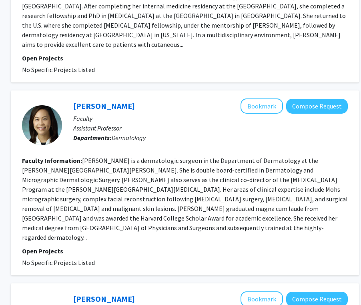
click at [198, 174] on fg-read-more "[PERSON_NAME] is a dermatologic surgeon in the Department of Dermatology at the…" at bounding box center [185, 198] width 326 height 85
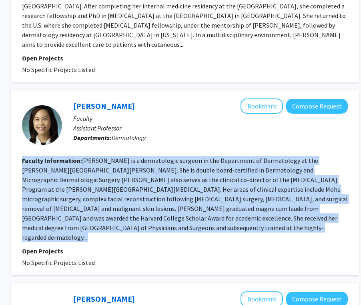
click at [164, 182] on fg-read-more "[PERSON_NAME] is a dermatologic surgeon in the Department of Dermatology at the…" at bounding box center [185, 198] width 326 height 85
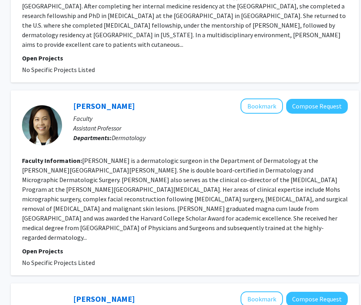
click at [164, 182] on fg-read-more "[PERSON_NAME] is a dermatologic surgeon in the Department of Dermatology at the…" at bounding box center [185, 198] width 326 height 85
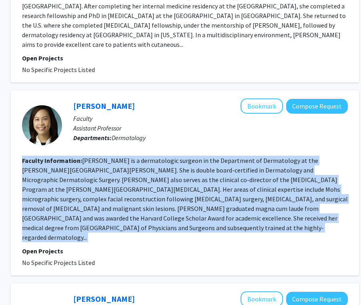
click at [128, 195] on fg-read-more "[PERSON_NAME] is a dermatologic surgeon in the Department of Dermatology at the…" at bounding box center [185, 198] width 326 height 85
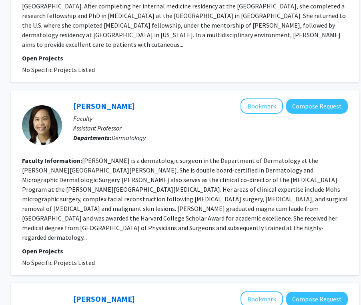
click at [128, 195] on fg-read-more "[PERSON_NAME] is a dermatologic surgeon in the Department of Dermatology at the…" at bounding box center [185, 198] width 326 height 85
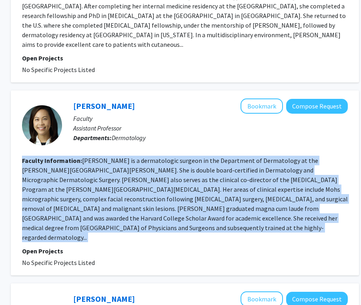
click at [146, 190] on fg-read-more "[PERSON_NAME] is a dermatologic surgeon in the Department of Dermatology at the…" at bounding box center [185, 198] width 326 height 85
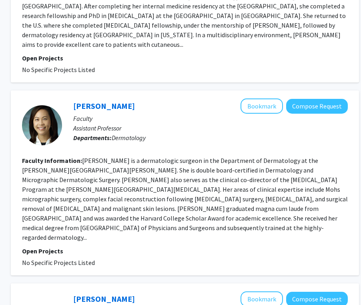
click at [146, 190] on fg-read-more "[PERSON_NAME] is a dermatologic surgeon in the Department of Dermatology at the…" at bounding box center [185, 198] width 326 height 85
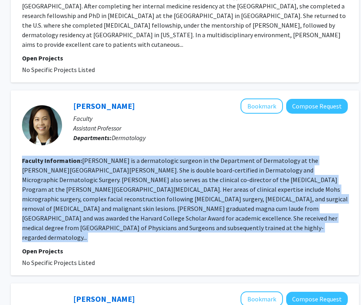
click at [146, 190] on fg-read-more "[PERSON_NAME] is a dermatologic surgeon in the Department of Dermatology at the…" at bounding box center [185, 198] width 326 height 85
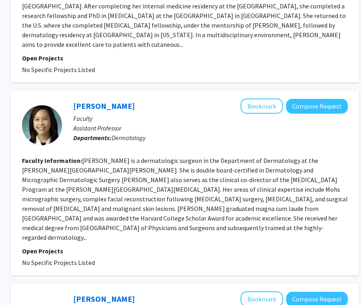
click at [146, 190] on fg-read-more "[PERSON_NAME] is a dermatologic surgeon in the Department of Dermatology at the…" at bounding box center [185, 198] width 326 height 85
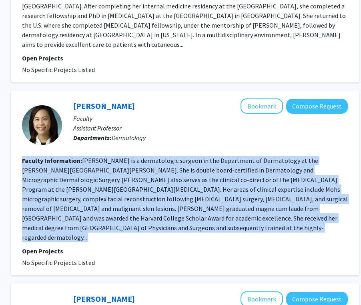
click at [171, 183] on fg-read-more "[PERSON_NAME] is a dermatologic surgeon in the Department of Dermatology at the…" at bounding box center [185, 198] width 326 height 85
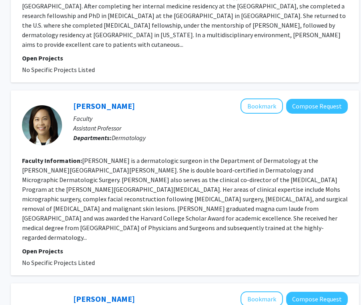
click at [171, 183] on fg-read-more "[PERSON_NAME] is a dermatologic surgeon in the Department of Dermatology at the…" at bounding box center [185, 198] width 326 height 85
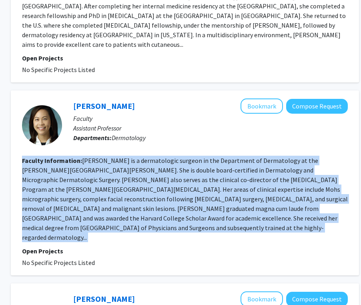
click at [166, 197] on fg-read-more "[PERSON_NAME] is a dermatologic surgeon in the Department of Dermatology at the…" at bounding box center [185, 198] width 326 height 85
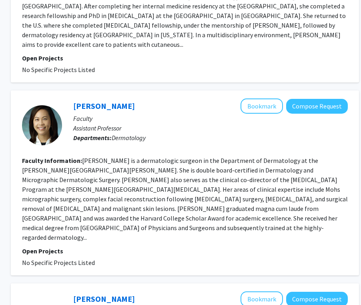
click at [166, 197] on fg-read-more "[PERSON_NAME] is a dermatologic surgeon in the Department of Dermatology at the…" at bounding box center [185, 198] width 326 height 85
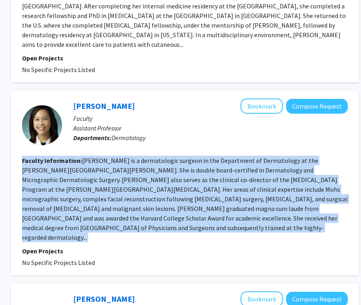
click at [140, 204] on section "Faculty Information: Dr. Elise Ng is a dermatologic surgeon in the Department o…" at bounding box center [185, 199] width 326 height 86
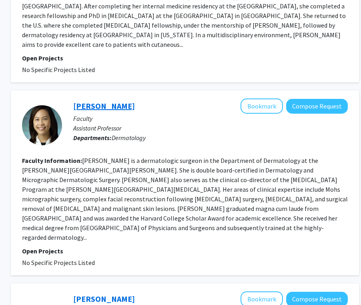
click at [95, 101] on link "[PERSON_NAME]" at bounding box center [104, 106] width 62 height 10
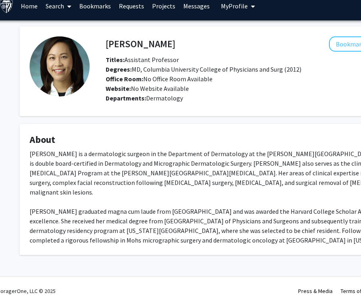
scroll to position [8, 3]
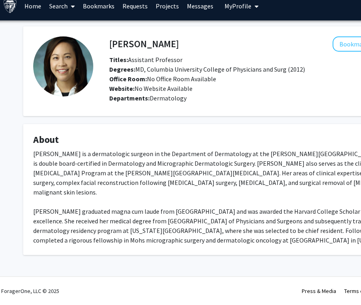
click at [188, 243] on div "Dr. Elise Ng is a dermatologic surgeon in the Department of Dermatology at the …" at bounding box center [237, 202] width 408 height 106
drag, startPoint x: 110, startPoint y: 41, endPoint x: 152, endPoint y: 41, distance: 42.4
click at [152, 41] on div "Elise Ng Bookmark Compose Request" at bounding box center [275, 43] width 344 height 15
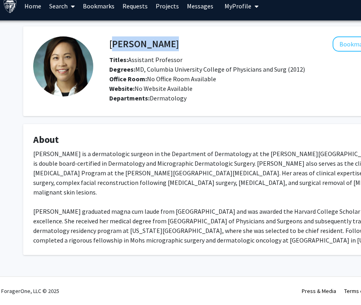
copy h4 "[PERSON_NAME]"
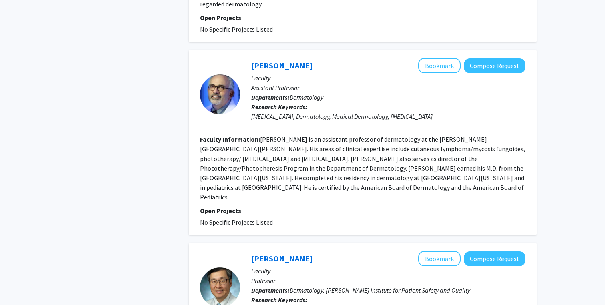
scroll to position [1135, 0]
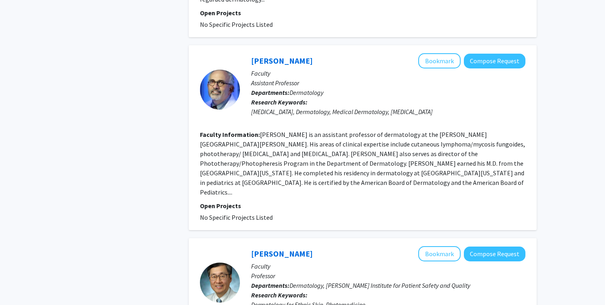
click at [311, 155] on fg-read-more "[PERSON_NAME] is an assistant professor of dermatology at the [PERSON_NAME][GEO…" at bounding box center [362, 163] width 325 height 66
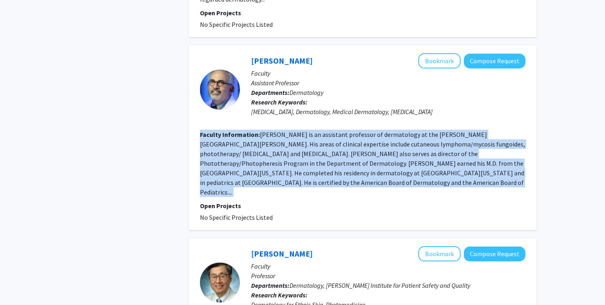
click at [377, 146] on fg-read-more "[PERSON_NAME] is an assistant professor of dermatology at the [PERSON_NAME][GEO…" at bounding box center [362, 163] width 325 height 66
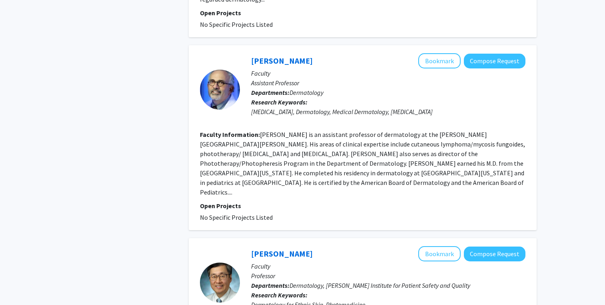
click at [377, 146] on fg-read-more "[PERSON_NAME] is an assistant professor of dermatology at the [PERSON_NAME][GEO…" at bounding box center [362, 163] width 325 height 66
click at [351, 150] on fg-read-more "[PERSON_NAME] is an assistant professor of dermatology at the [PERSON_NAME][GEO…" at bounding box center [362, 163] width 325 height 66
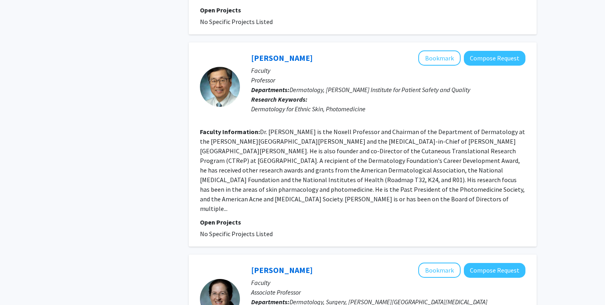
click at [351, 150] on fg-read-more "Dr. [PERSON_NAME] is the Noxell Professor and Chairman of the Department of Der…" at bounding box center [362, 170] width 325 height 85
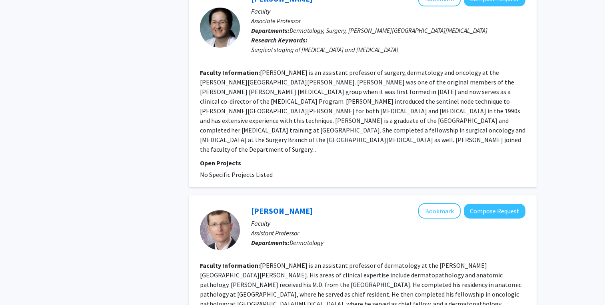
scroll to position [1679, 0]
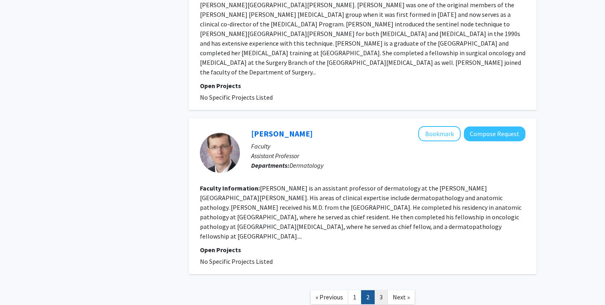
click at [379, 290] on link "3" at bounding box center [381, 297] width 14 height 14
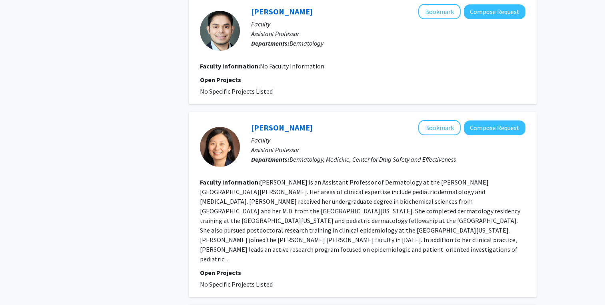
scroll to position [704, 0]
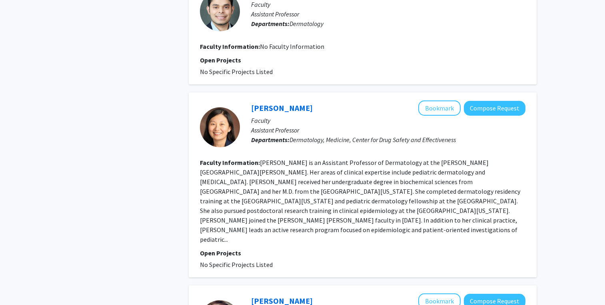
click at [326, 186] on section "Faculty Information: Dr. Joy Wan is an Assistant Professor of Dermatology at th…" at bounding box center [363, 201] width 326 height 86
click at [386, 188] on fg-read-more "Dr. Joy Wan is an Assistant Professor of Dermatology at the Johns Hopkins Unive…" at bounding box center [360, 200] width 320 height 85
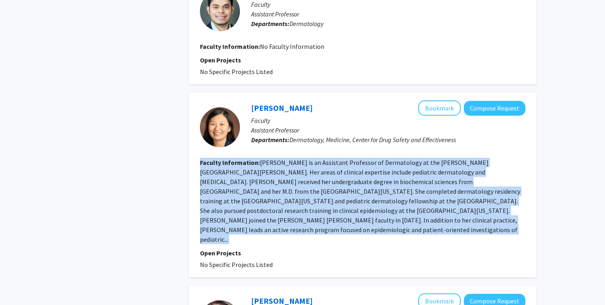
click at [415, 194] on fg-read-more "Dr. Joy Wan is an Assistant Professor of Dermatology at the Johns Hopkins Unive…" at bounding box center [360, 200] width 320 height 85
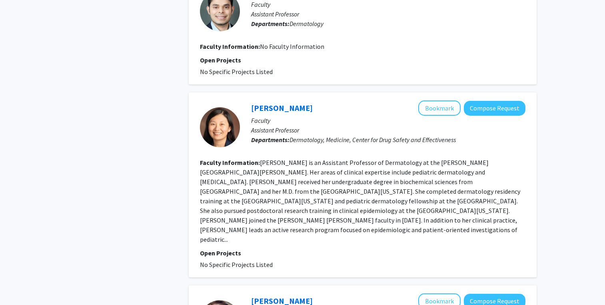
click at [415, 194] on fg-read-more "Dr. Joy Wan is an Assistant Professor of Dermatology at the Johns Hopkins Unive…" at bounding box center [360, 200] width 320 height 85
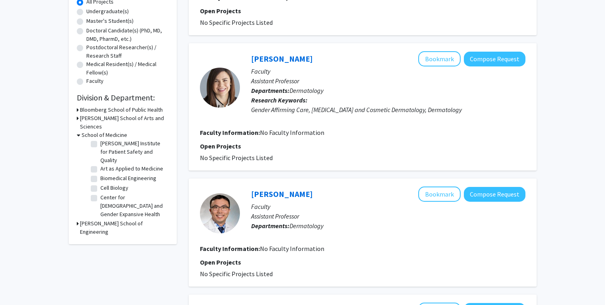
scroll to position [17, 0]
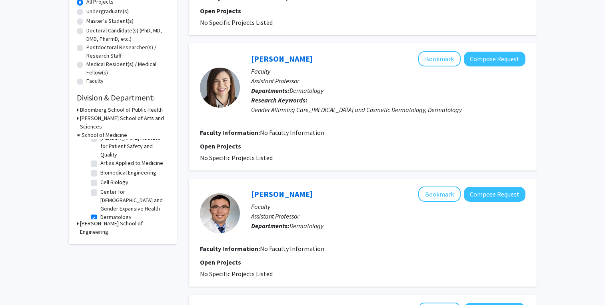
click at [100, 213] on label "Dermatology" at bounding box center [115, 217] width 31 height 8
click at [100, 213] on input "Dermatology" at bounding box center [102, 215] width 5 height 5
checkbox input "false"
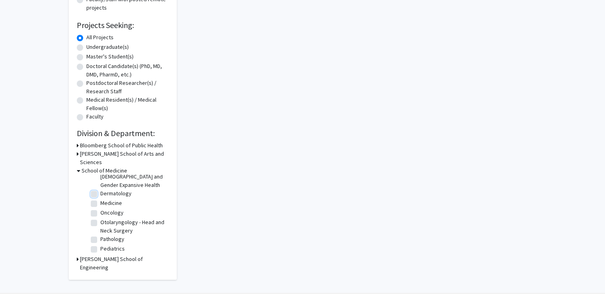
scroll to position [77, 0]
click at [100, 208] on label "Oncology" at bounding box center [111, 212] width 23 height 8
click at [100, 208] on input "Oncology" at bounding box center [102, 210] width 5 height 5
checkbox input "true"
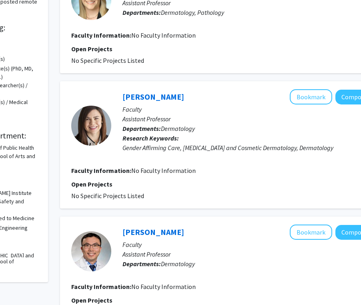
scroll to position [118, 70]
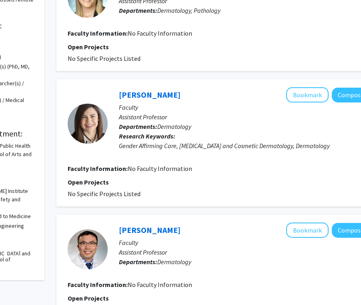
click at [242, 145] on div "Gender Affirming Care, Laser Surgery and Cosmetic Dermatology, Dermatology" at bounding box center [256, 146] width 274 height 10
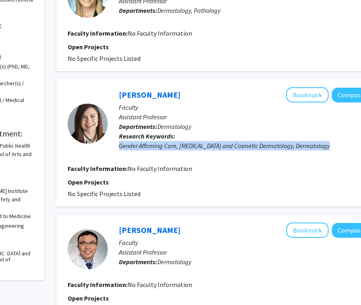
click at [242, 145] on div "Gender Affirming Care, Laser Surgery and Cosmetic Dermatology, Dermatology" at bounding box center [256, 146] width 274 height 10
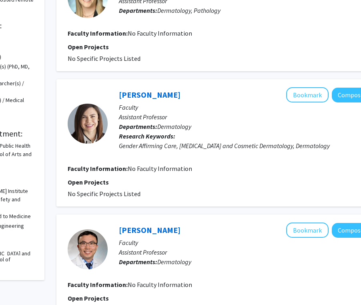
click at [242, 145] on div "Gender Affirming Care, Laser Surgery and Cosmetic Dermatology, Dermatology" at bounding box center [256, 146] width 274 height 10
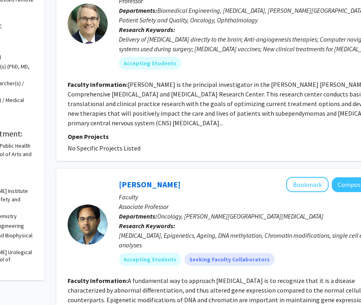
click at [253, 147] on div "Henry Brem Bookmark Compose Request Faculty Professor Departments: Biomedical E…" at bounding box center [230, 62] width 348 height 198
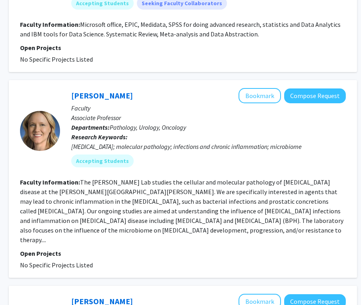
scroll to position [1054, 115]
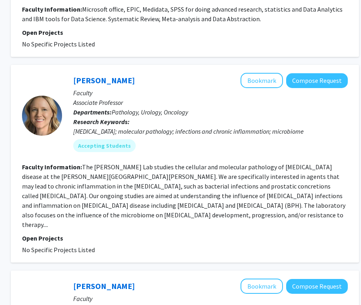
click at [211, 179] on fg-read-more "The Sfanos Lab studies the cellular and molecular pathology of prostate disease…" at bounding box center [183, 196] width 323 height 66
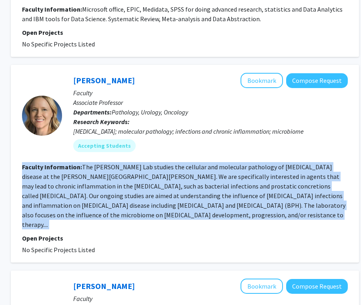
click at [227, 165] on fg-read-more "The Sfanos Lab studies the cellular and molecular pathology of prostate disease…" at bounding box center [183, 196] width 323 height 66
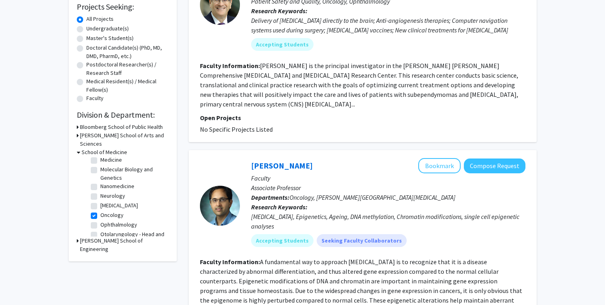
scroll to position [245, 0]
click at [100, 206] on label "Oncology" at bounding box center [111, 210] width 23 height 8
click at [100, 206] on input "Oncology" at bounding box center [102, 208] width 5 height 5
checkbox input "false"
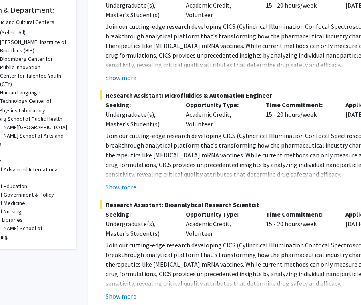
scroll to position [258, 38]
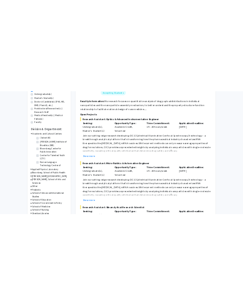
scroll to position [161, 0]
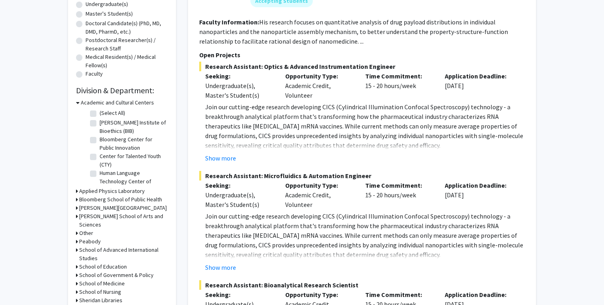
click at [86, 103] on h3 "Academic and Cultural Centers" at bounding box center [117, 102] width 73 height 8
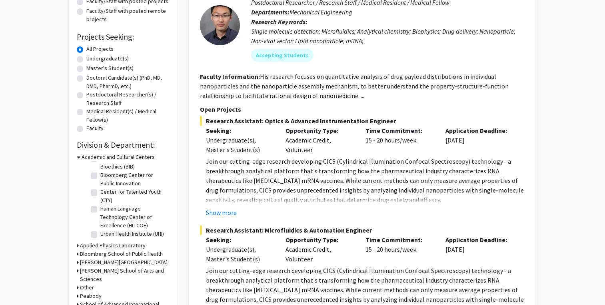
scroll to position [107, 0]
click at [86, 156] on h3 "Academic and Cultural Centers" at bounding box center [118, 156] width 73 height 8
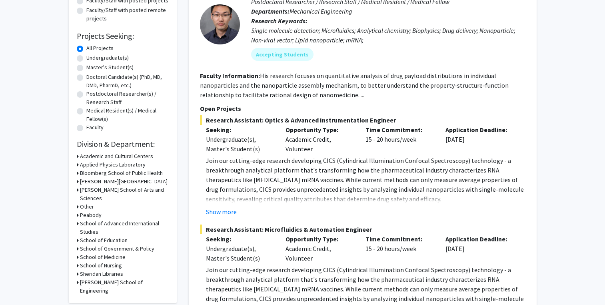
click at [82, 171] on h3 "Bloomberg School of Public Health" at bounding box center [121, 173] width 83 height 8
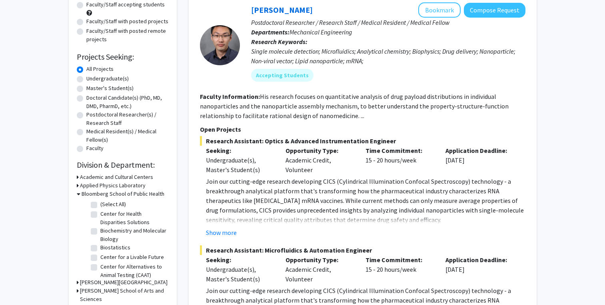
scroll to position [86, 0]
click at [142, 214] on label "Center for Health Disparities Solutions" at bounding box center [133, 218] width 66 height 17
click at [106, 214] on input "Center for Health Disparities Solutions" at bounding box center [102, 212] width 5 height 5
checkbox input "true"
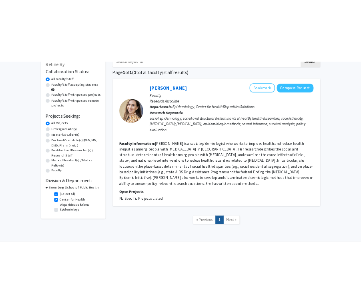
scroll to position [53, 0]
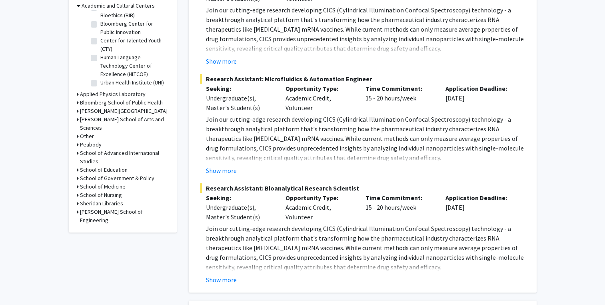
scroll to position [264, 0]
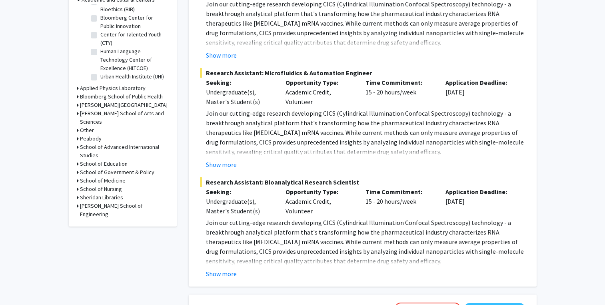
click at [114, 176] on h3 "School of Medicine" at bounding box center [103, 180] width 46 height 8
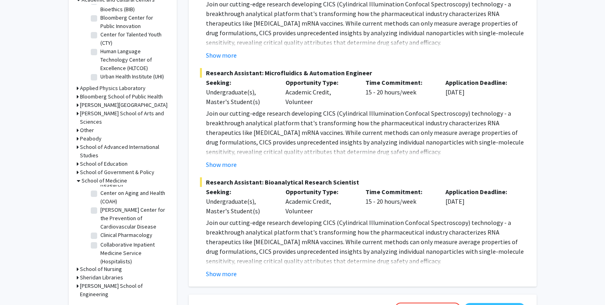
scroll to position [390, 0]
click at [100, 264] on label "Dermatology" at bounding box center [115, 268] width 31 height 8
click at [100, 264] on input "Dermatology" at bounding box center [102, 266] width 5 height 5
checkbox input "true"
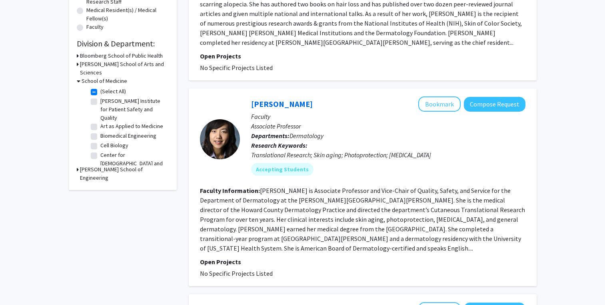
scroll to position [223, 0]
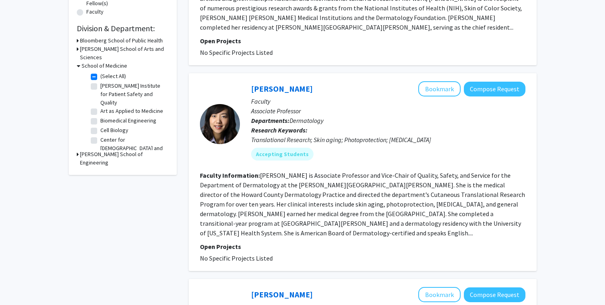
click at [279, 191] on fg-read-more "[PERSON_NAME] is Associate Professor and Vice-Chair of Quality, Safety, and Ser…" at bounding box center [362, 204] width 325 height 66
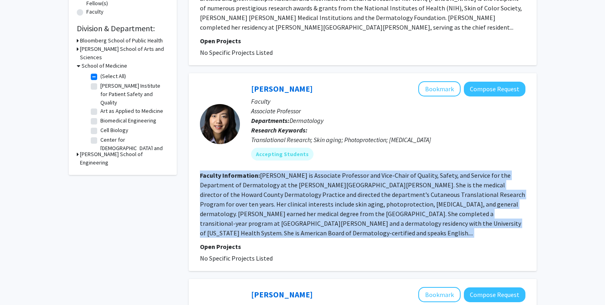
click at [313, 191] on fg-read-more "[PERSON_NAME] is Associate Professor and Vice-Chair of Quality, Safety, and Ser…" at bounding box center [362, 204] width 325 height 66
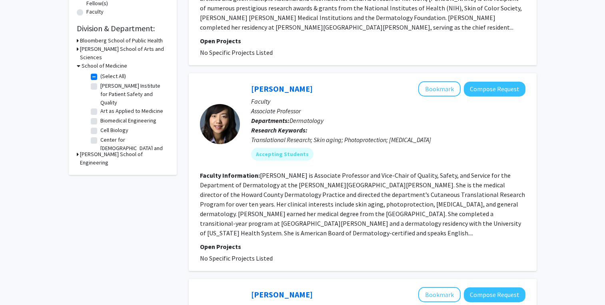
click at [313, 191] on fg-read-more "[PERSON_NAME] is Associate Professor and Vice-Chair of Quality, Safety, and Ser…" at bounding box center [362, 204] width 325 height 66
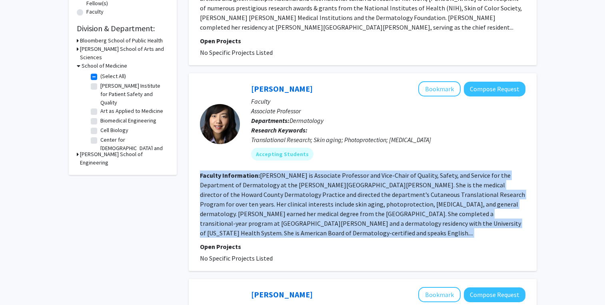
click at [313, 191] on fg-read-more "[PERSON_NAME] is Associate Professor and Vice-Chair of Quality, Safety, and Ser…" at bounding box center [362, 204] width 325 height 66
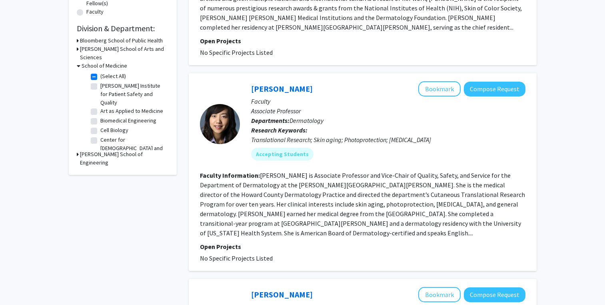
click at [313, 191] on fg-read-more "[PERSON_NAME] is Associate Professor and Vice-Chair of Quality, Safety, and Ser…" at bounding box center [362, 204] width 325 height 66
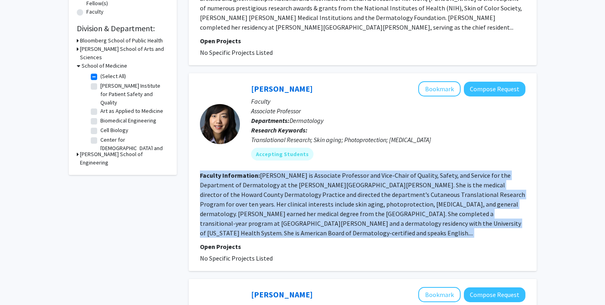
click at [313, 191] on fg-read-more "[PERSON_NAME] is Associate Professor and Vice-Chair of Quality, Safety, and Ser…" at bounding box center [362, 204] width 325 height 66
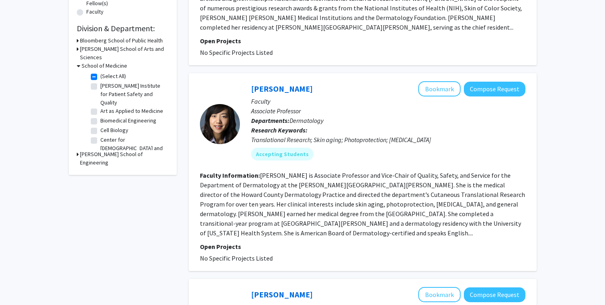
click at [313, 191] on fg-read-more "[PERSON_NAME] is Associate Professor and Vice-Chair of Quality, Safety, and Ser…" at bounding box center [362, 204] width 325 height 66
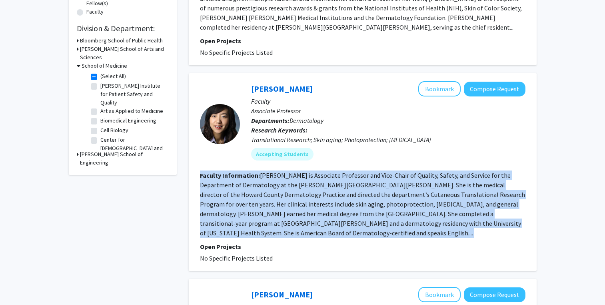
click at [339, 216] on fg-read-more "[PERSON_NAME] is Associate Professor and Vice-Chair of Quality, Safety, and Ser…" at bounding box center [362, 204] width 325 height 66
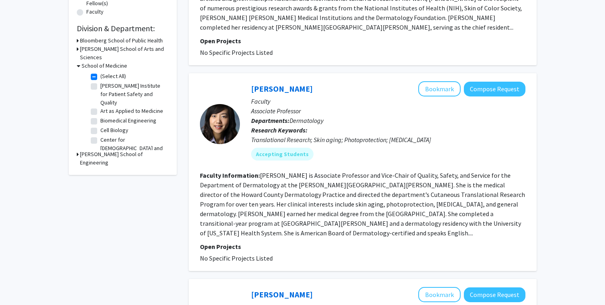
click at [339, 216] on fg-read-more "[PERSON_NAME] is Associate Professor and Vice-Chair of Quality, Safety, and Ser…" at bounding box center [362, 204] width 325 height 66
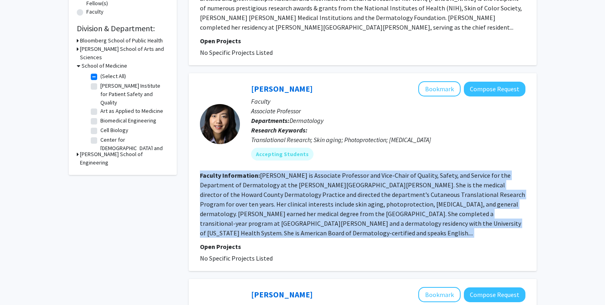
click at [339, 216] on fg-read-more "[PERSON_NAME] is Associate Professor and Vice-Chair of Quality, Safety, and Ser…" at bounding box center [362, 204] width 325 height 66
click at [312, 216] on fg-read-more "[PERSON_NAME] is Associate Professor and Vice-Chair of Quality, Safety, and Ser…" at bounding box center [362, 204] width 325 height 66
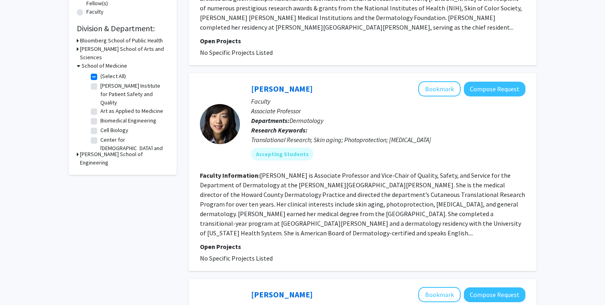
click at [312, 216] on fg-read-more "[PERSON_NAME] is Associate Professor and Vice-Chair of Quality, Safety, and Ser…" at bounding box center [362, 204] width 325 height 66
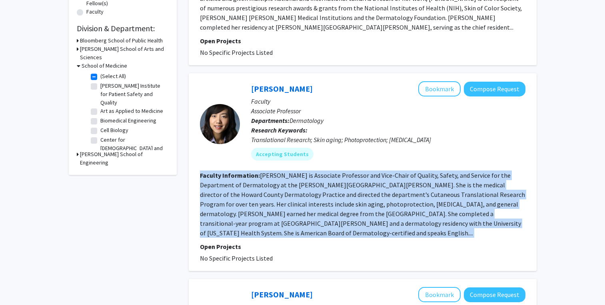
click at [295, 216] on fg-read-more "[PERSON_NAME] is Associate Professor and Vice-Chair of Quality, Safety, and Ser…" at bounding box center [362, 204] width 325 height 66
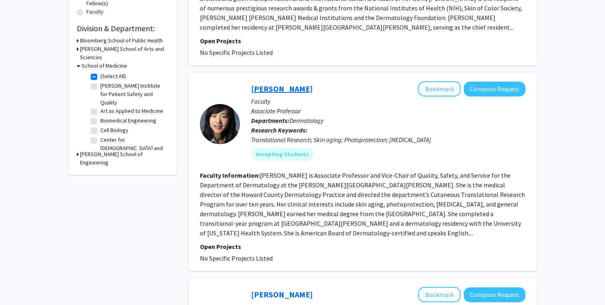
click at [276, 84] on link "[PERSON_NAME]" at bounding box center [282, 89] width 62 height 10
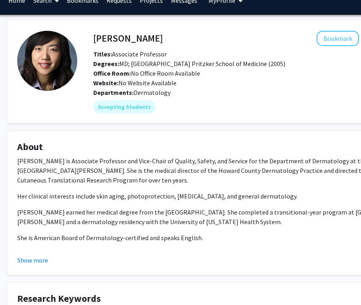
scroll to position [15, 19]
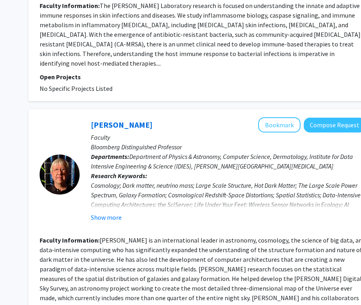
scroll to position [1020, 98]
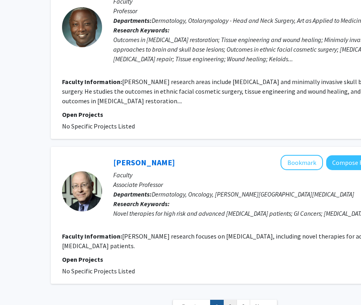
click at [231, 300] on link "2" at bounding box center [230, 307] width 14 height 14
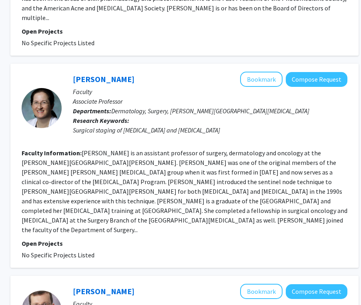
scroll to position [1679, 116]
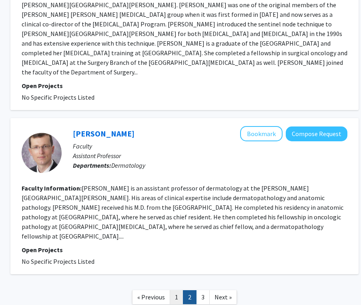
click at [179, 290] on link "1" at bounding box center [177, 297] width 14 height 14
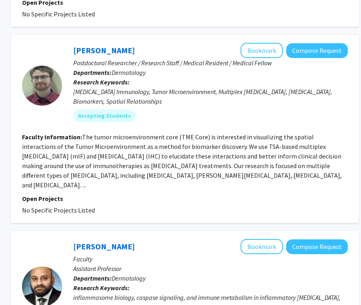
scroll to position [682, 113]
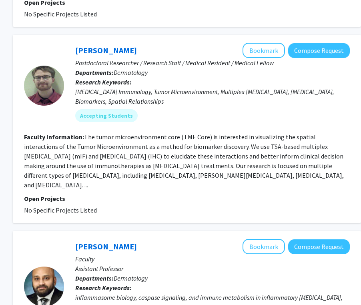
click at [253, 161] on fg-search-faculty "[PERSON_NAME] Bookmark Compose Request Postdoctoral Researcher / Research Staff…" at bounding box center [187, 129] width 326 height 172
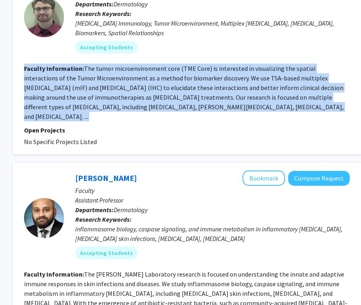
scroll to position [790, 113]
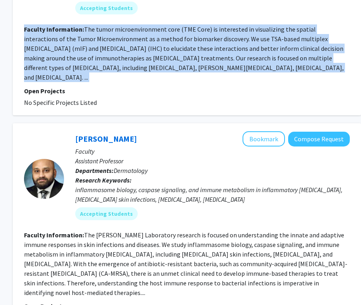
click at [188, 185] on div "inflammasome biology, caspase signaling, and immune metabolism in inflammatory …" at bounding box center [212, 194] width 274 height 19
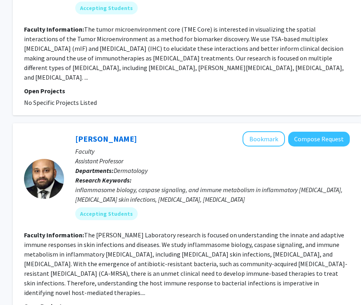
click at [188, 185] on div "inflammasome biology, caspase signaling, and immune metabolism in inflammatory …" at bounding box center [212, 194] width 274 height 19
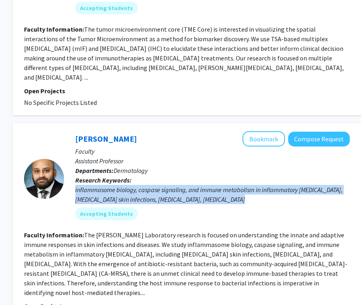
click at [177, 231] on fg-read-more "The [PERSON_NAME] Laboratory research is focused on understanding the innate an…" at bounding box center [185, 264] width 323 height 66
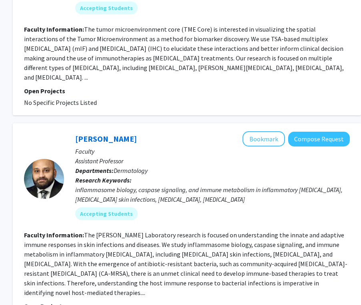
click at [177, 231] on fg-read-more "The [PERSON_NAME] Laboratory research is focused on understanding the innate an…" at bounding box center [185, 264] width 323 height 66
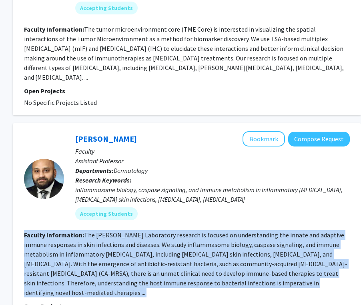
click at [148, 237] on fg-read-more "The [PERSON_NAME] Laboratory research is focused on understanding the innate an…" at bounding box center [185, 264] width 323 height 66
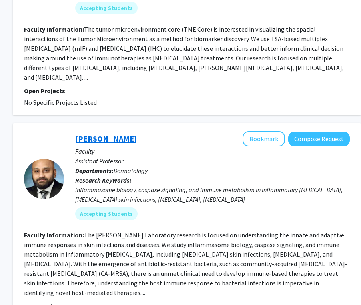
click at [100, 134] on link "[PERSON_NAME]" at bounding box center [106, 139] width 62 height 10
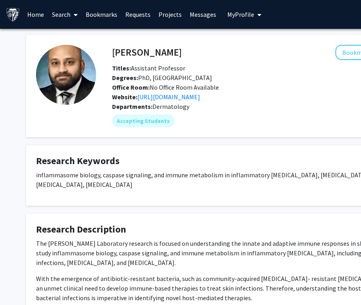
scroll to position [54, 0]
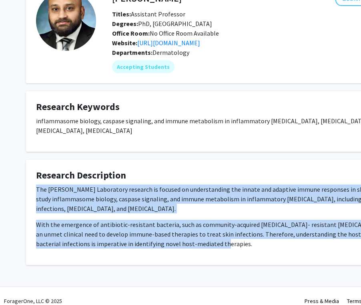
drag, startPoint x: 189, startPoint y: 234, endPoint x: 30, endPoint y: 178, distance: 168.9
click at [30, 178] on fg-card "Research Description The [PERSON_NAME] Laboratory research is focused on unders…" at bounding box center [240, 212] width 428 height 105
copy div "The [PERSON_NAME] Laboratory research is focused on understanding the innate an…"
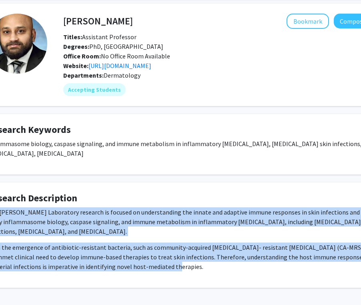
scroll to position [34, 48]
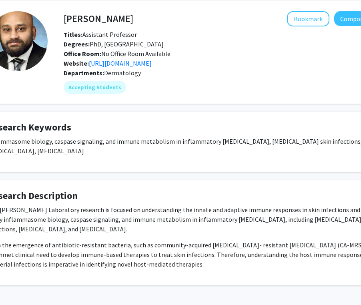
click at [129, 120] on fg-card "Research Keywords inflammasome biology, caspase signaling, and immune metabolis…" at bounding box center [192, 142] width 428 height 60
click at [99, 110] on div "[PERSON_NAME] Compose Request Titles: Assistant Professor Degrees: PhD, [GEOGRA…" at bounding box center [192, 143] width 440 height 284
